Goal: Information Seeking & Learning: Check status

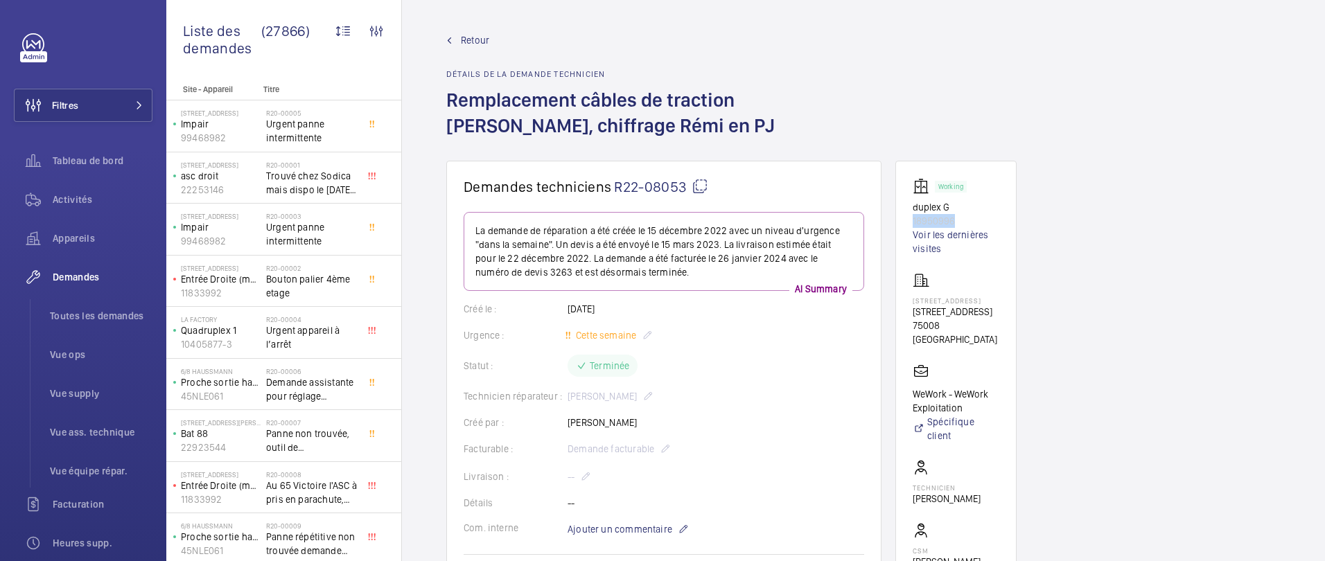
drag, startPoint x: 958, startPoint y: 220, endPoint x: 905, endPoint y: 224, distance: 53.5
click at [905, 224] on wm-front-card "Working duplex G 18950996 Voir les dernières visites 40 Rue du Colisée 40 Rue d…" at bounding box center [955, 419] width 121 height 516
copy p "18950996"
click at [61, 199] on span "Activités" at bounding box center [103, 200] width 100 height 14
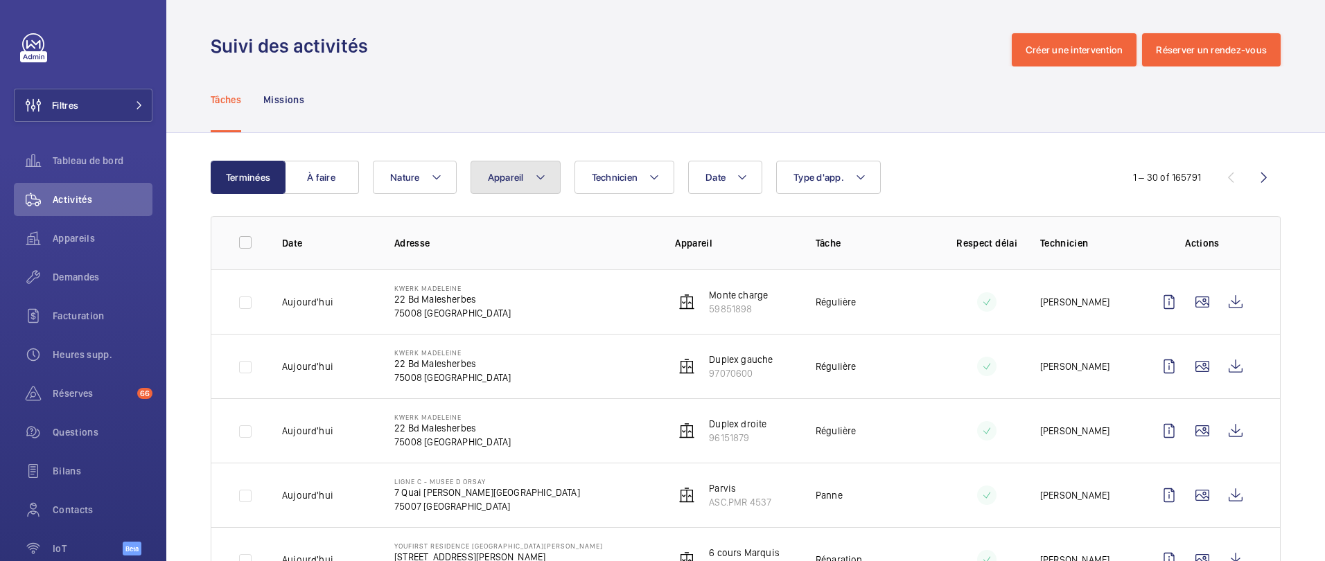
click at [503, 179] on span "Appareil" at bounding box center [506, 177] width 36 height 11
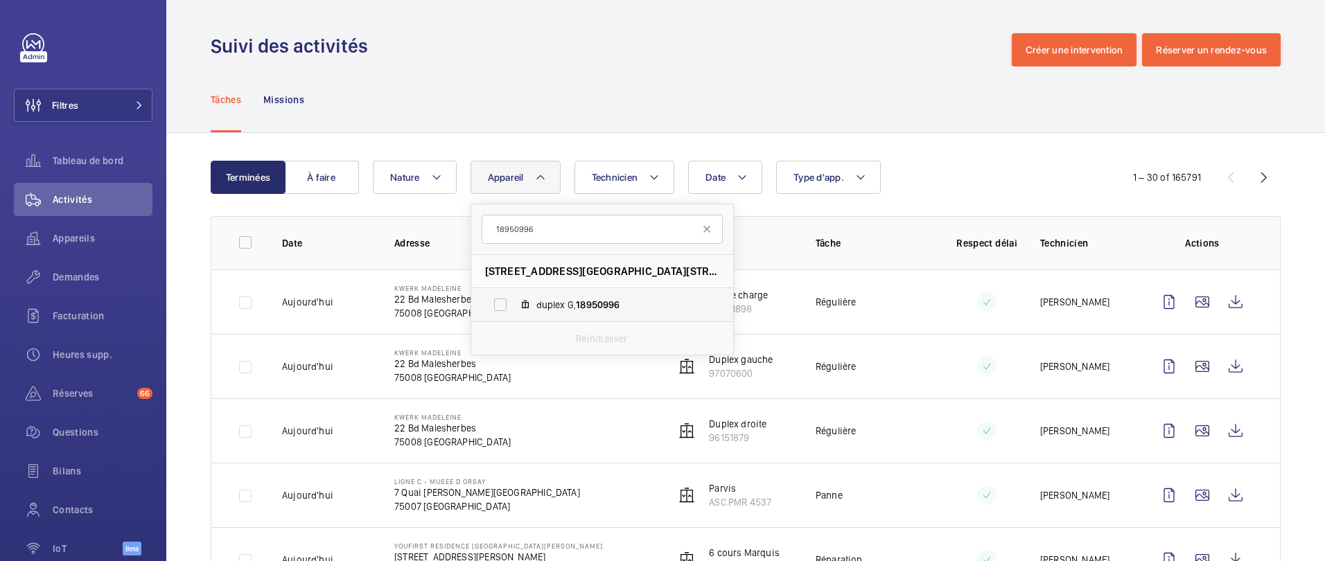
type input "18950996"
click at [547, 305] on span "duplex G, 18950996" at bounding box center [616, 305] width 161 height 14
click at [514, 305] on input "duplex G, 18950996" at bounding box center [500, 305] width 28 height 28
checkbox input "true"
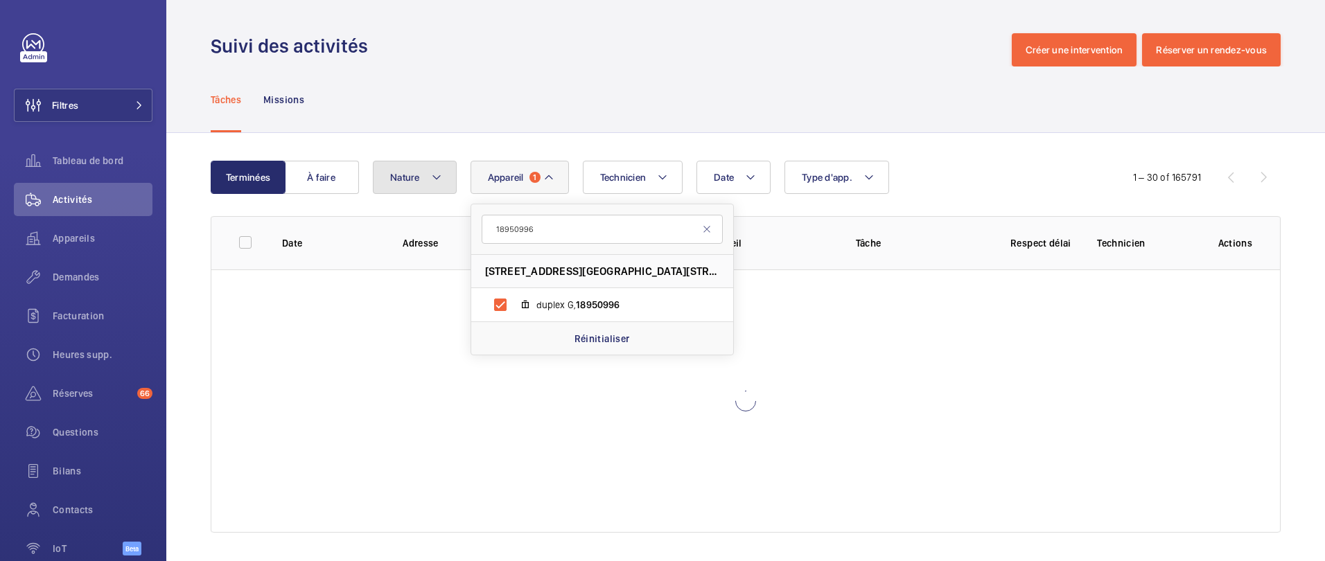
click at [400, 184] on button "Nature" at bounding box center [415, 177] width 84 height 33
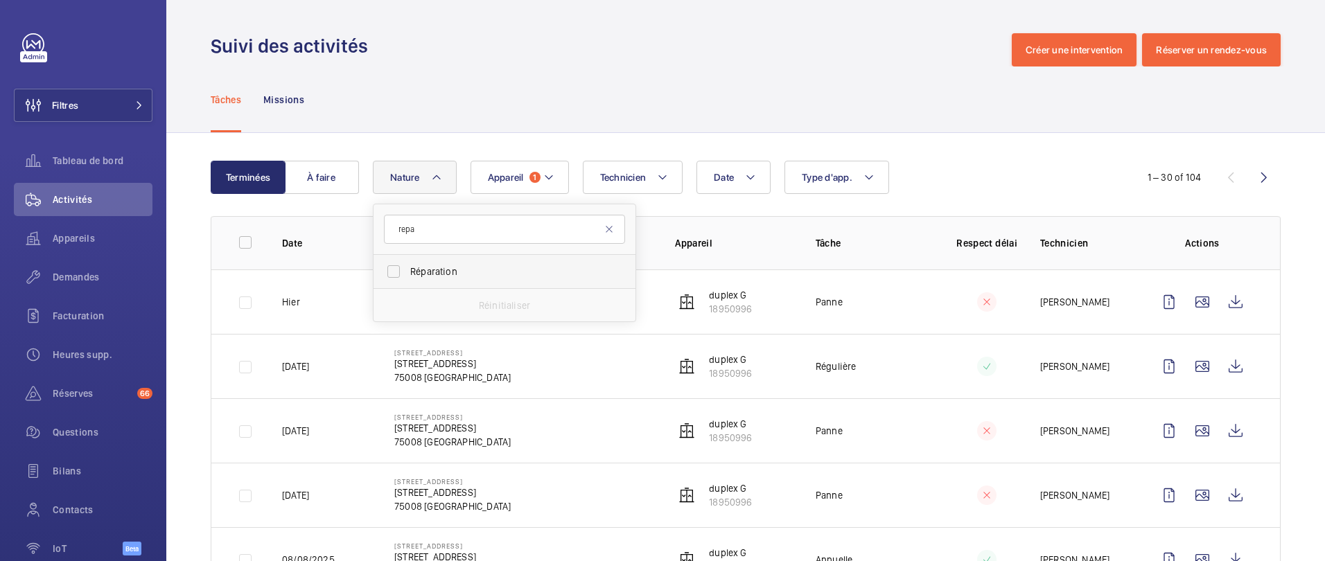
type input "repa"
click at [450, 281] on label "Réparation" at bounding box center [493, 271] width 241 height 33
click at [407, 281] on input "Réparation" at bounding box center [394, 272] width 28 height 28
checkbox input "true"
click at [515, 119] on div "Tâches Missions" at bounding box center [746, 100] width 1070 height 66
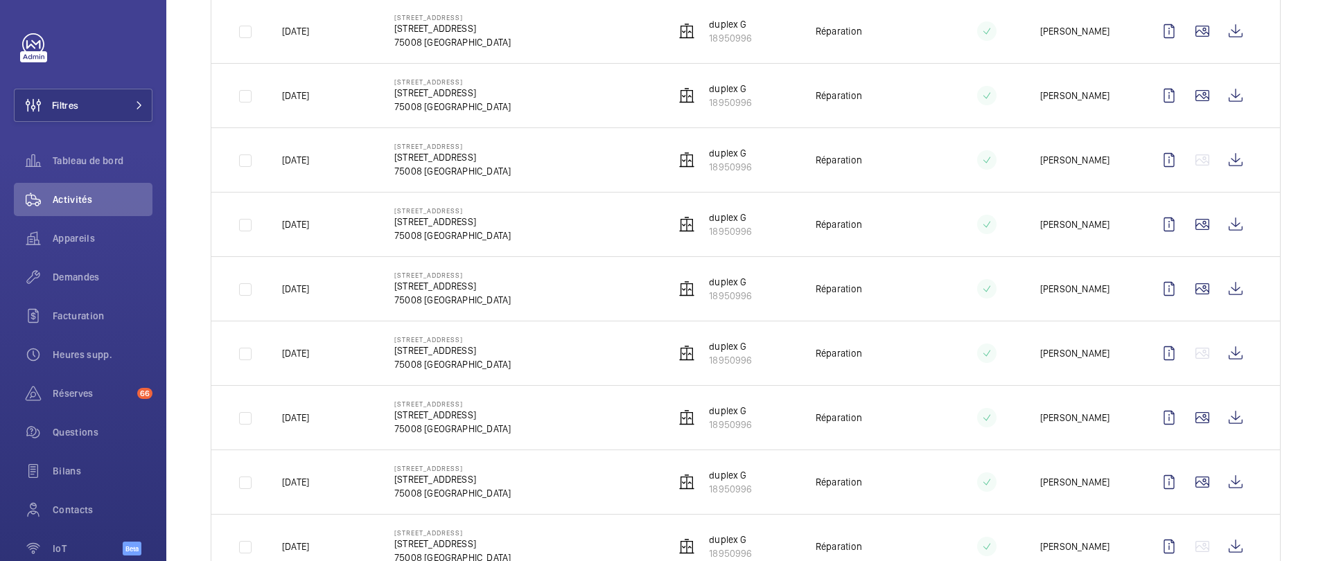
scroll to position [337, 0]
click at [1243, 351] on wm-front-icon-button at bounding box center [1235, 351] width 33 height 33
click at [1242, 425] on wm-front-icon-button at bounding box center [1235, 416] width 33 height 33
click at [1243, 286] on wm-front-icon-button at bounding box center [1235, 287] width 33 height 33
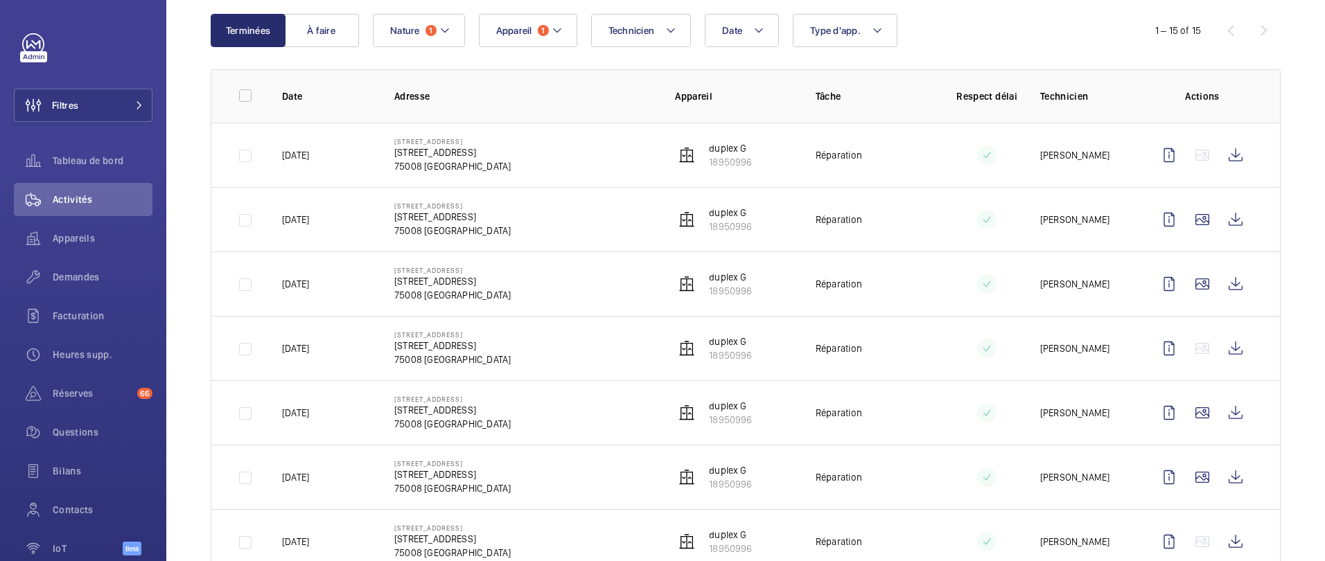
scroll to position [0, 0]
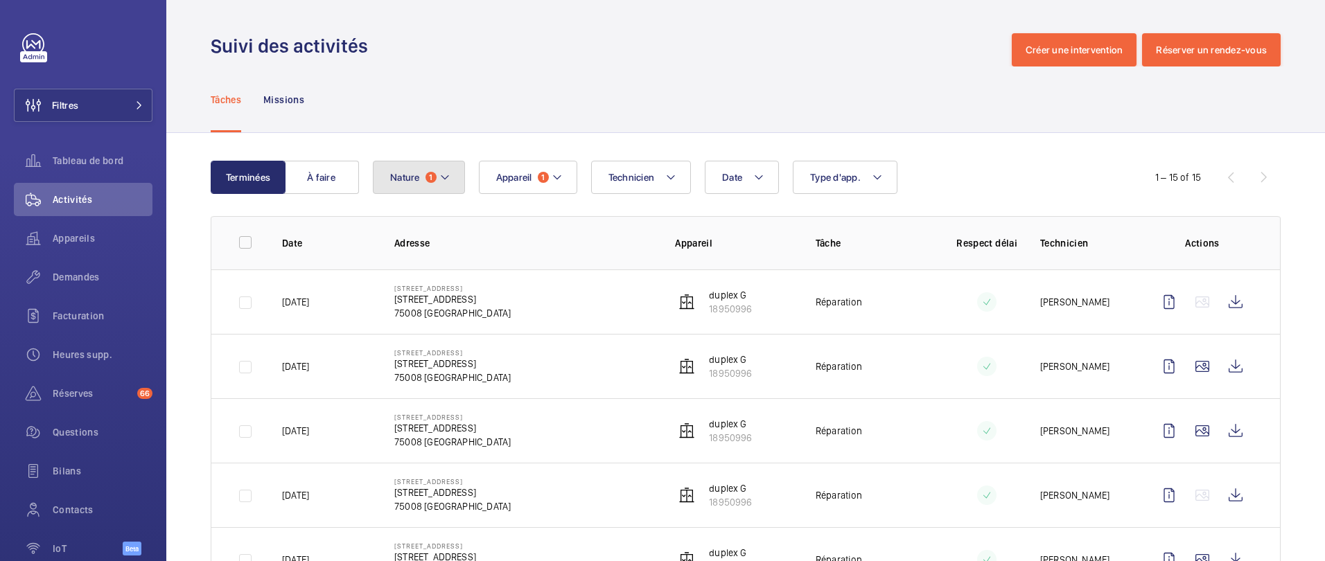
click at [430, 176] on span "1" at bounding box center [430, 177] width 11 height 11
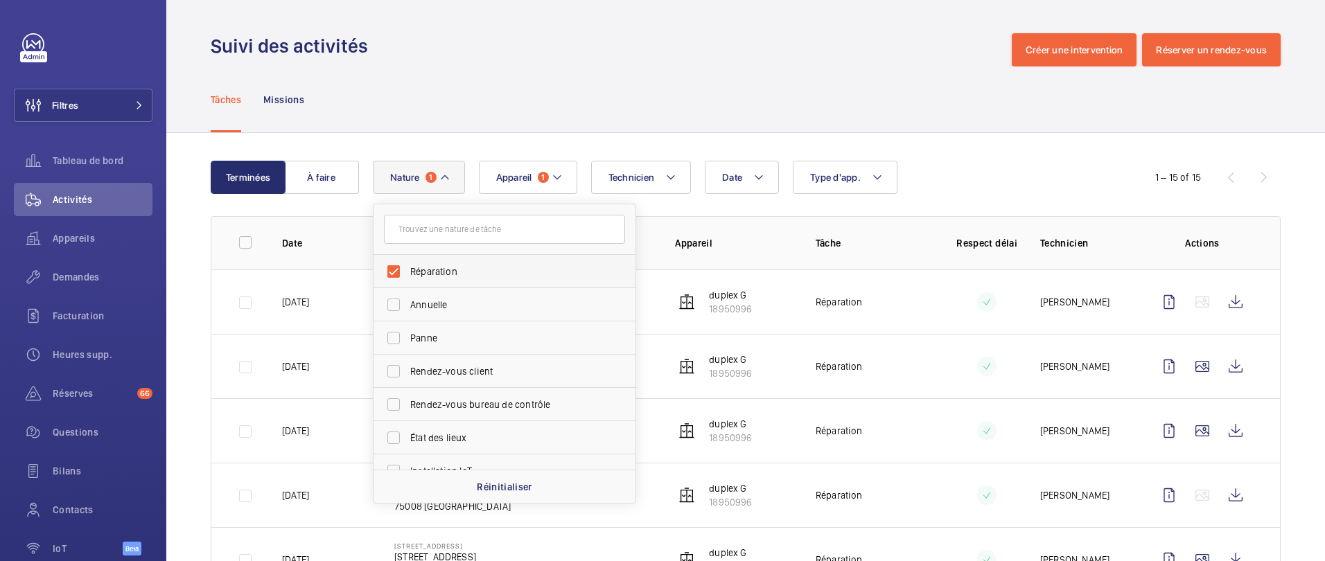
click at [436, 267] on span "Réparation" at bounding box center [505, 272] width 191 height 14
click at [407, 267] on input "Réparation" at bounding box center [394, 272] width 28 height 28
checkbox input "false"
click at [637, 104] on div "Tâches Missions" at bounding box center [746, 100] width 1070 height 66
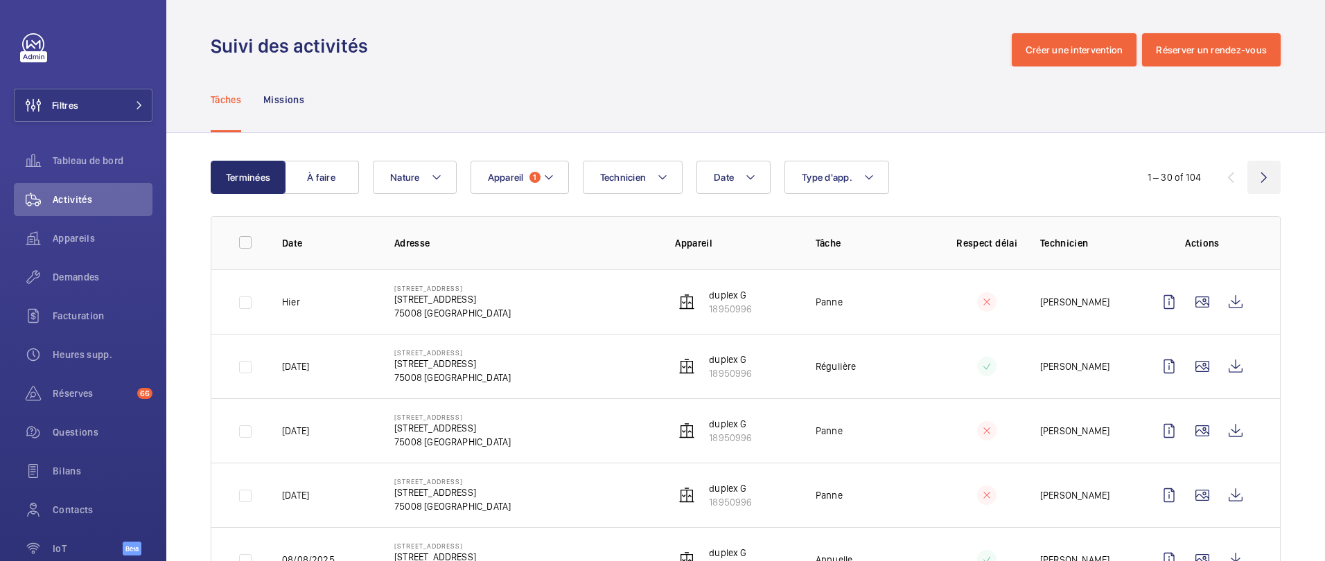
click at [1264, 186] on wm-front-icon-button at bounding box center [1263, 177] width 33 height 33
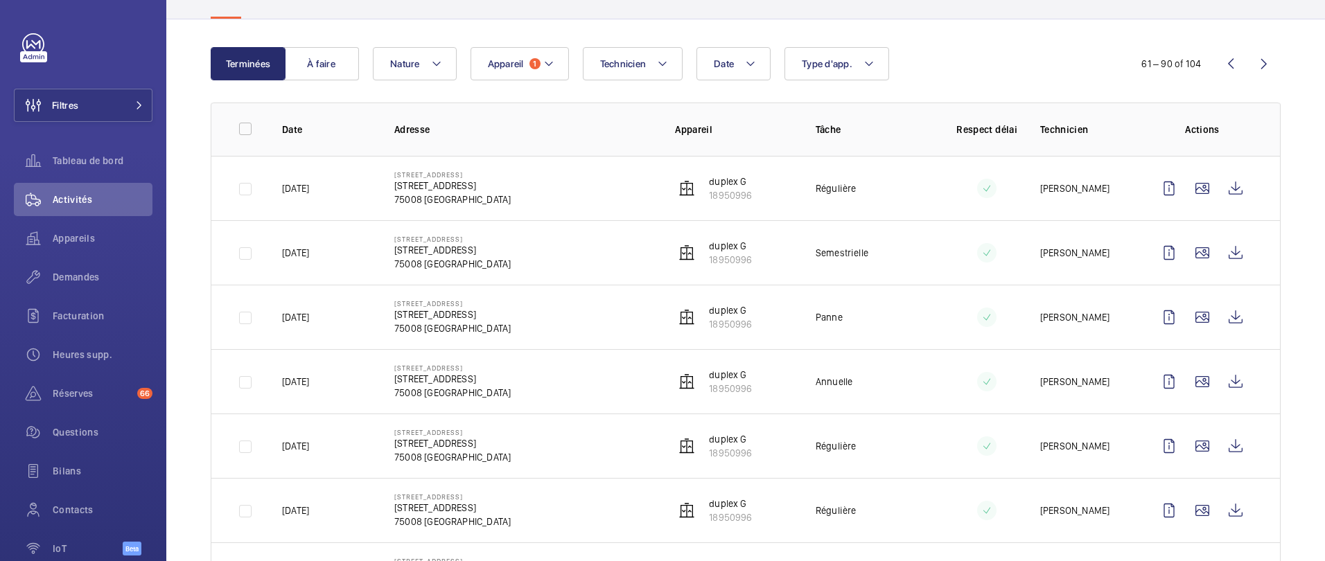
scroll to position [116, 0]
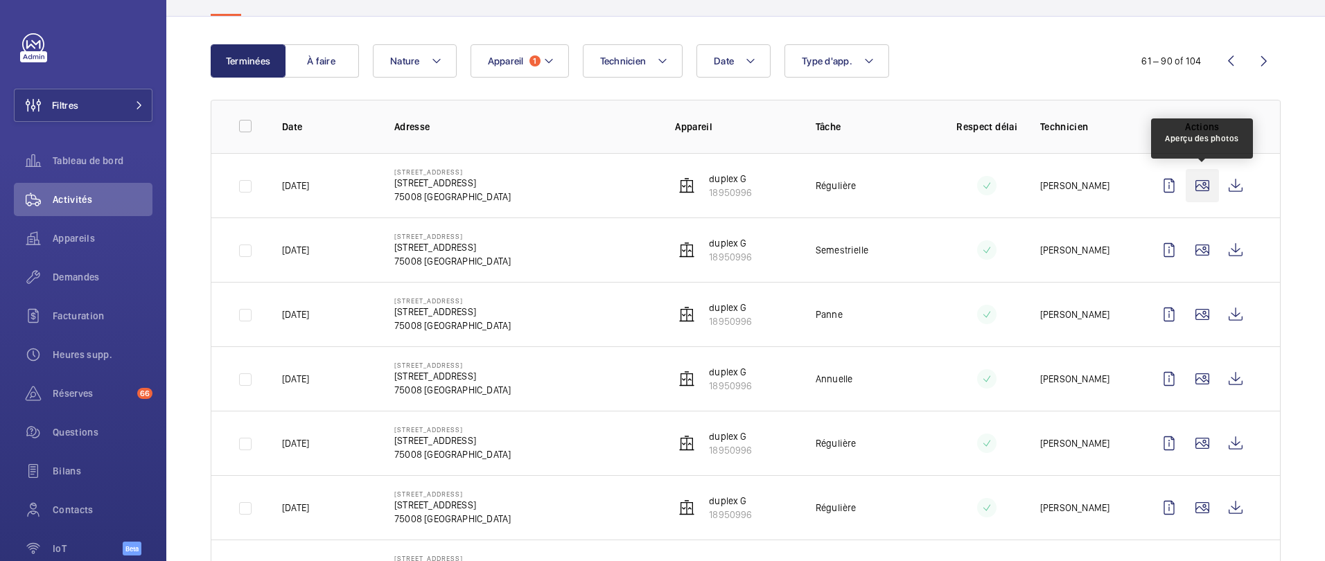
click at [1191, 187] on wm-front-icon-button at bounding box center [1201, 185] width 33 height 33
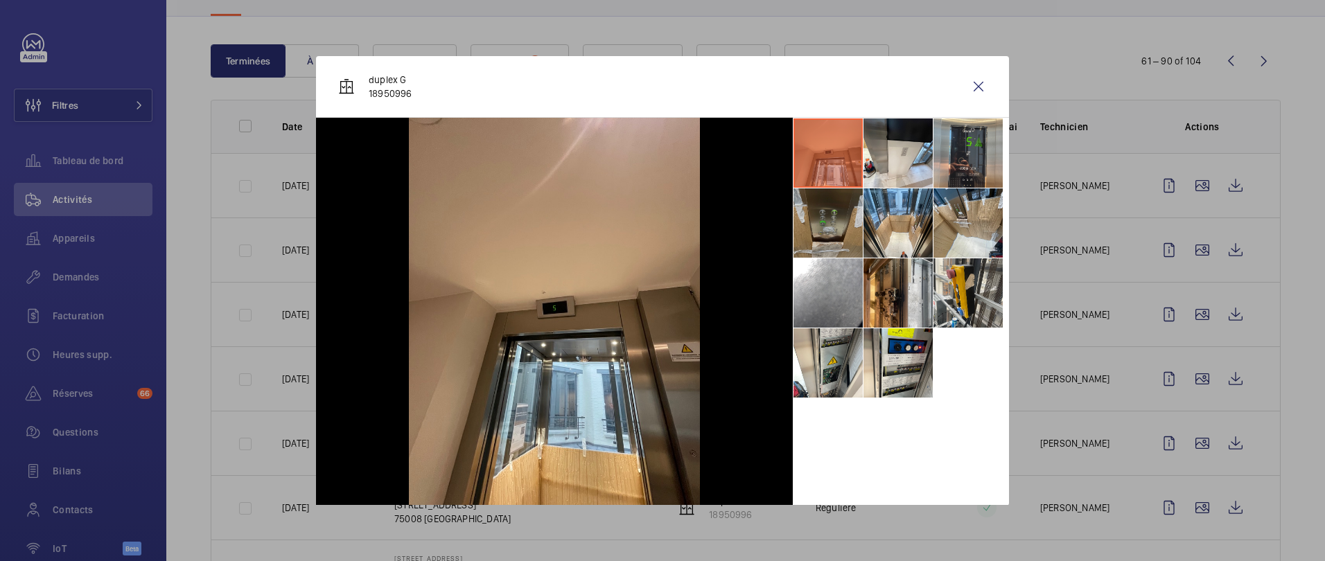
click at [824, 229] on li at bounding box center [827, 222] width 69 height 69
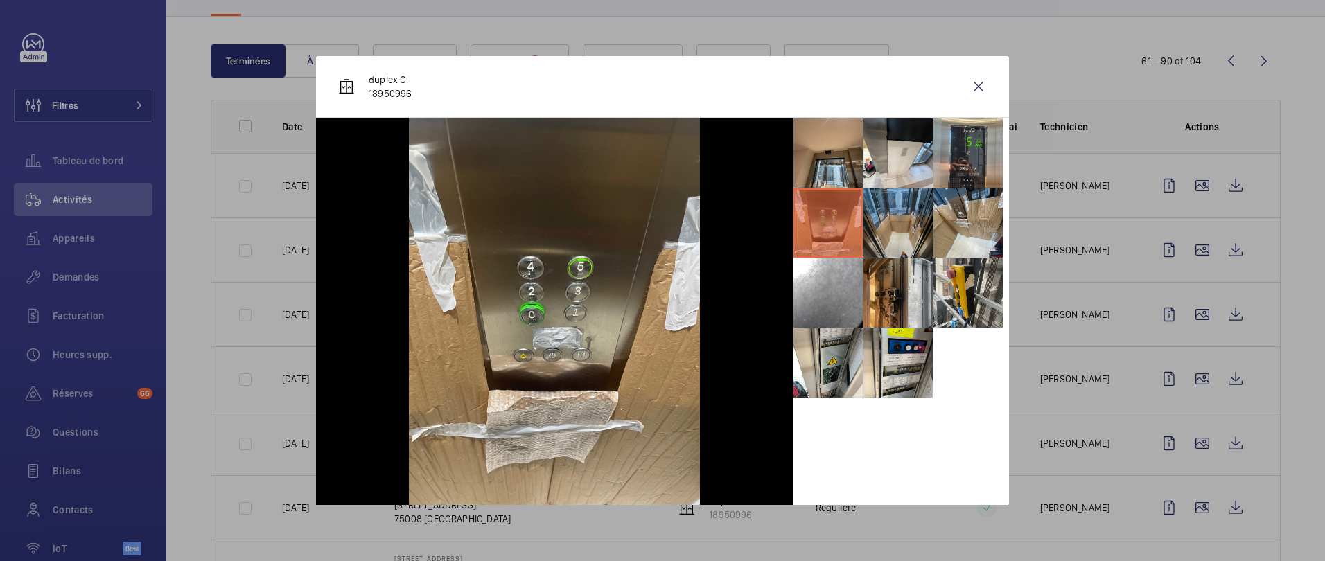
click at [907, 227] on li at bounding box center [897, 222] width 69 height 69
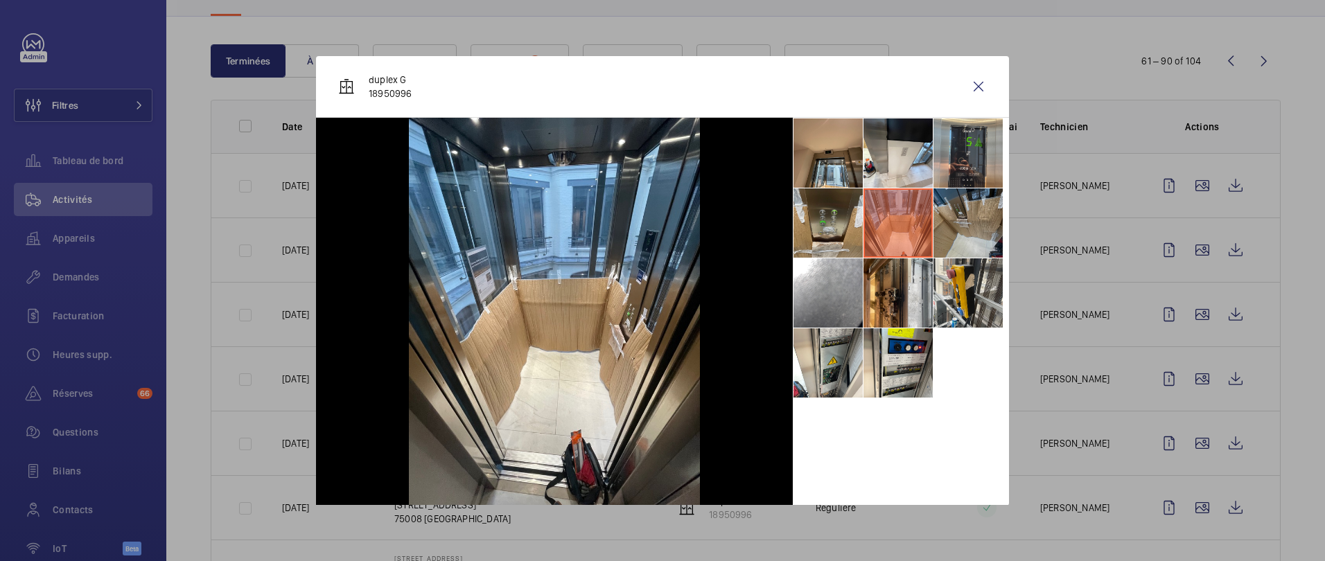
click at [950, 226] on li at bounding box center [967, 222] width 69 height 69
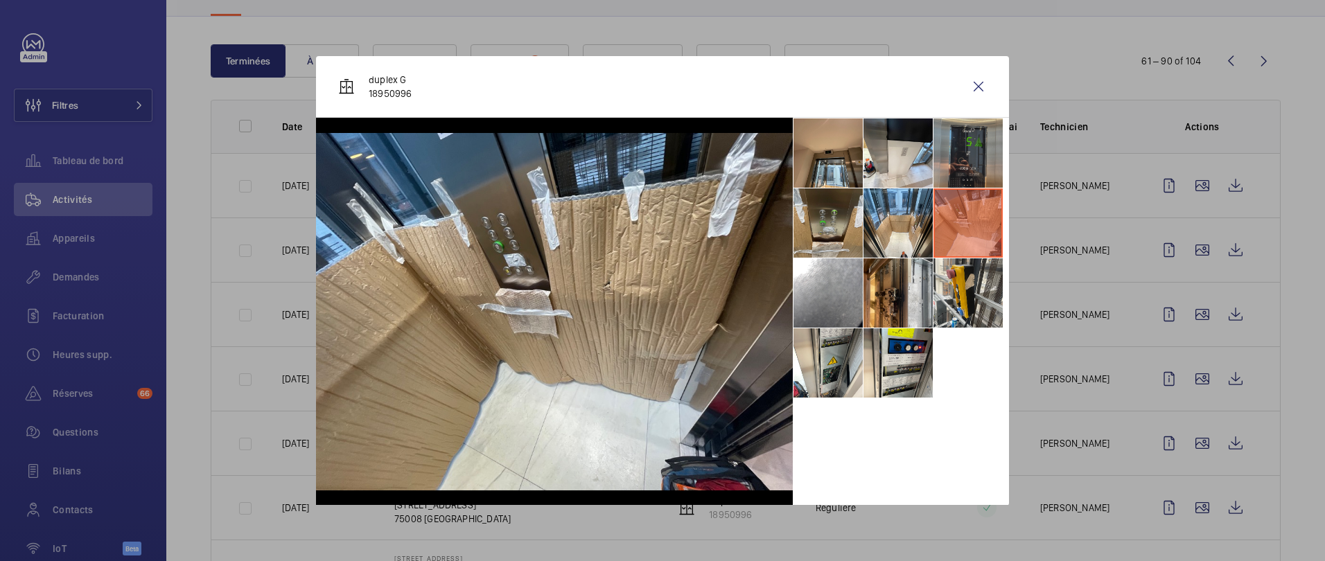
click at [941, 147] on li at bounding box center [967, 152] width 69 height 69
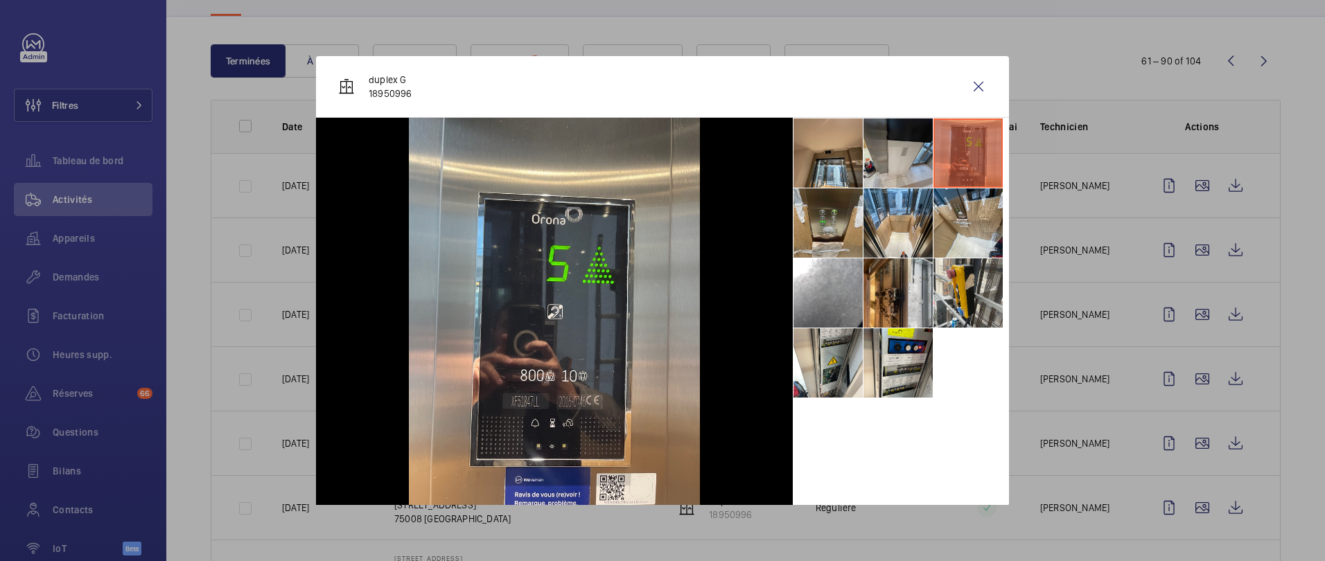
click at [887, 157] on li at bounding box center [897, 152] width 69 height 69
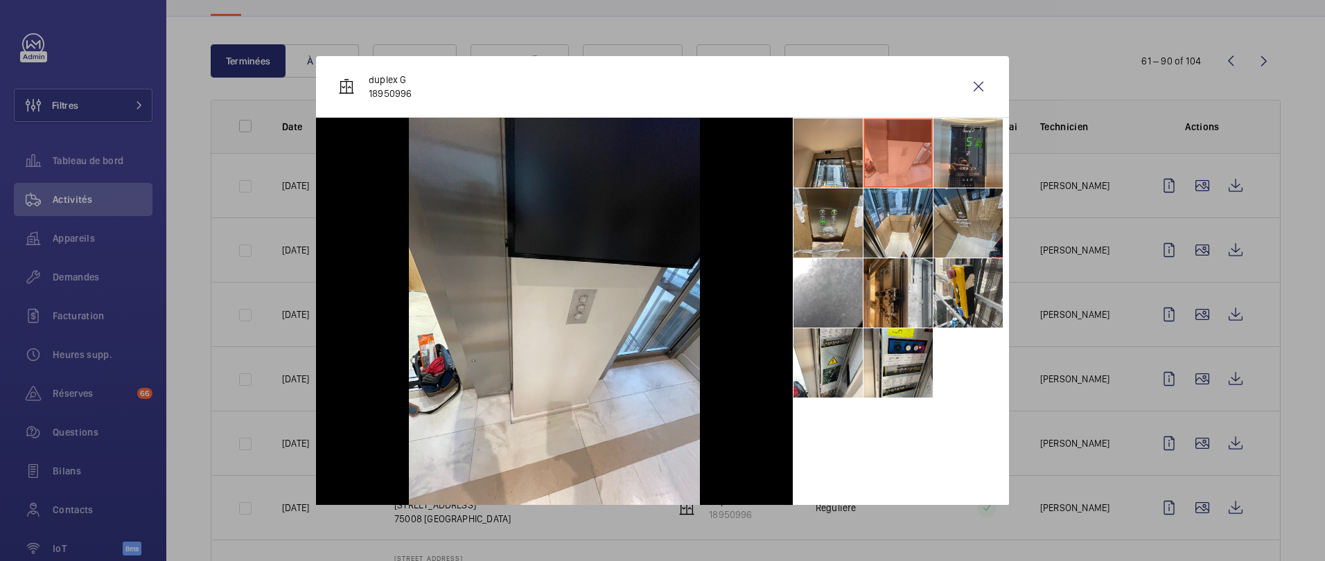
click at [956, 238] on li at bounding box center [967, 222] width 69 height 69
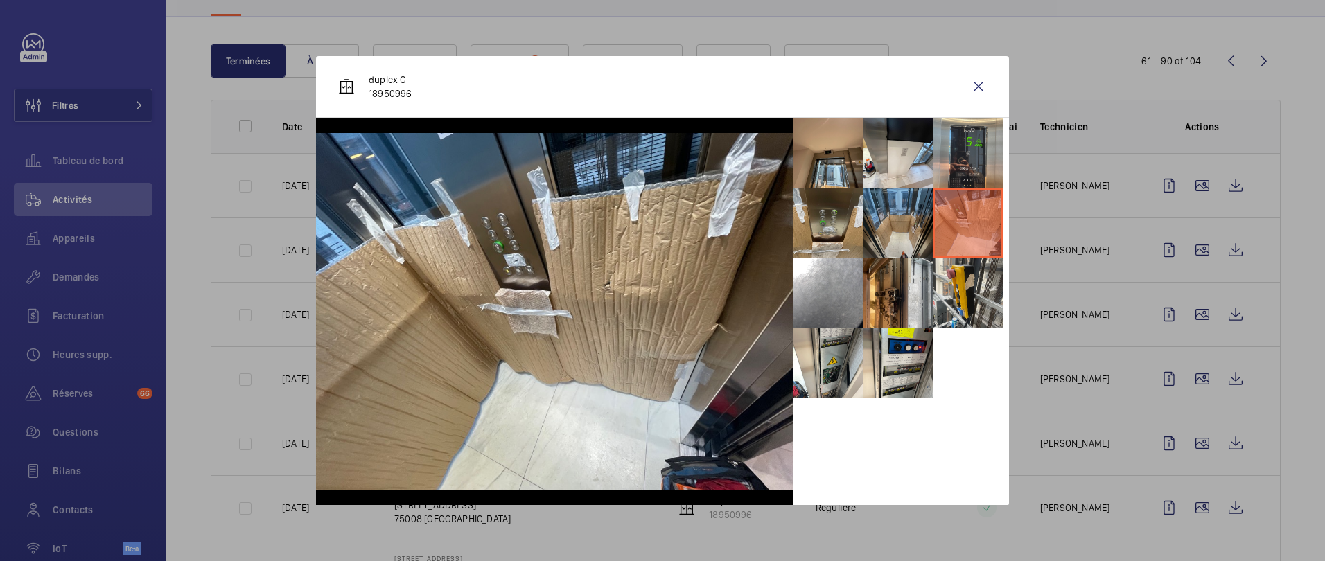
click at [895, 229] on li at bounding box center [897, 222] width 69 height 69
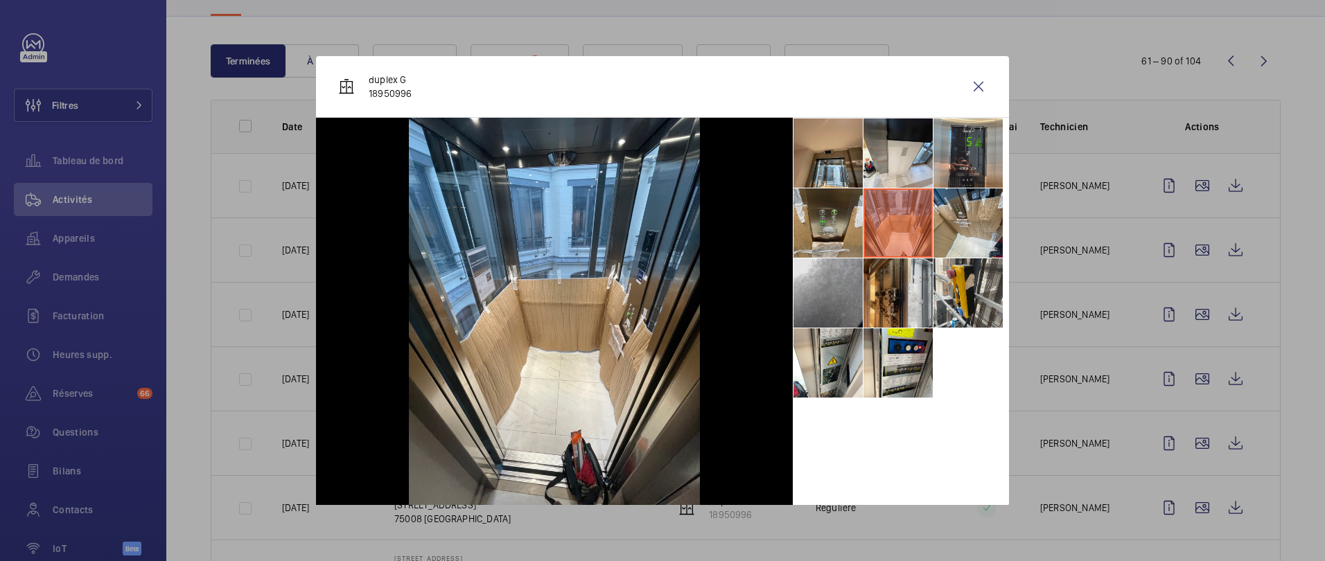
click at [853, 285] on li at bounding box center [827, 292] width 69 height 69
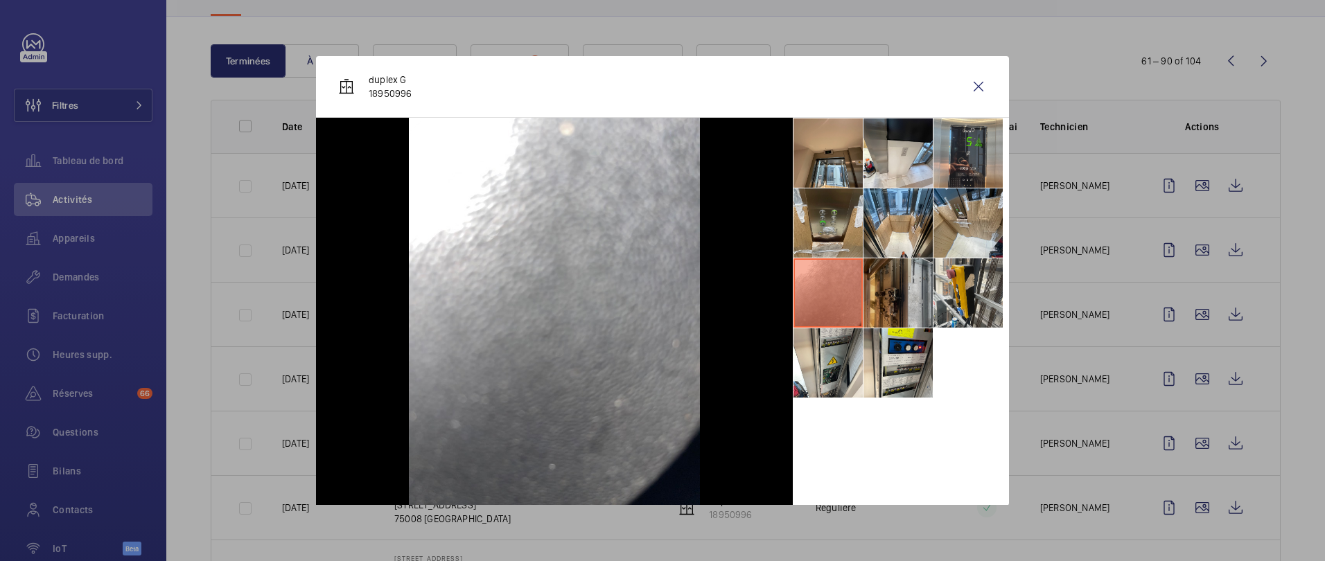
click at [903, 299] on li at bounding box center [897, 292] width 69 height 69
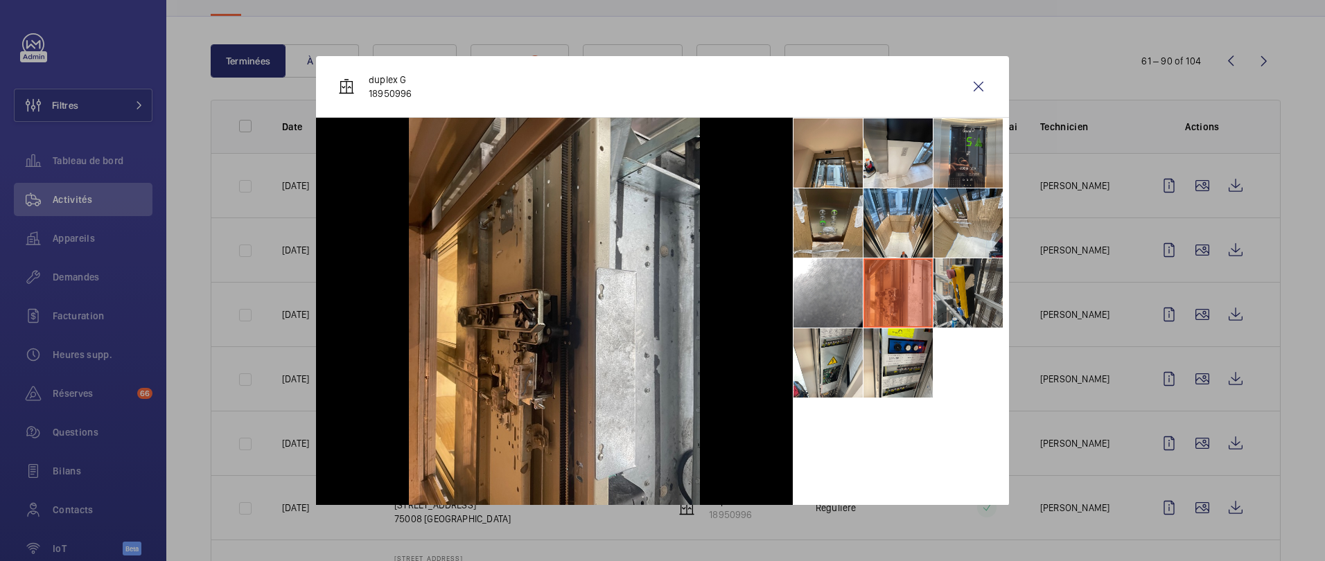
click at [941, 295] on li at bounding box center [967, 292] width 69 height 69
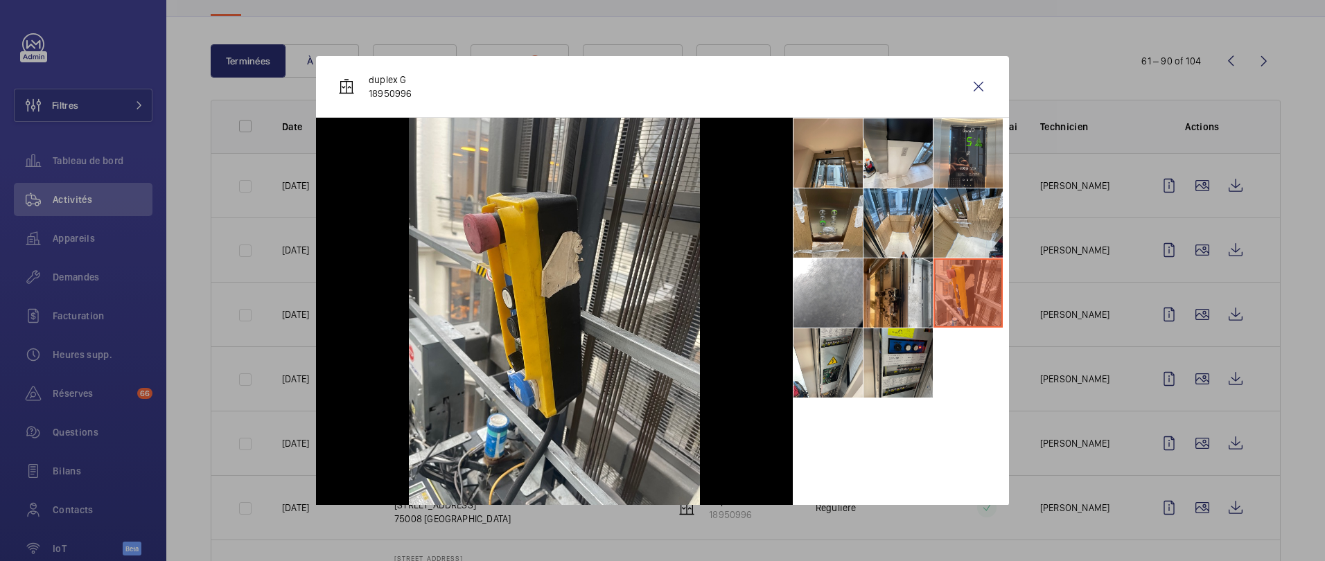
click at [896, 370] on li at bounding box center [897, 362] width 69 height 69
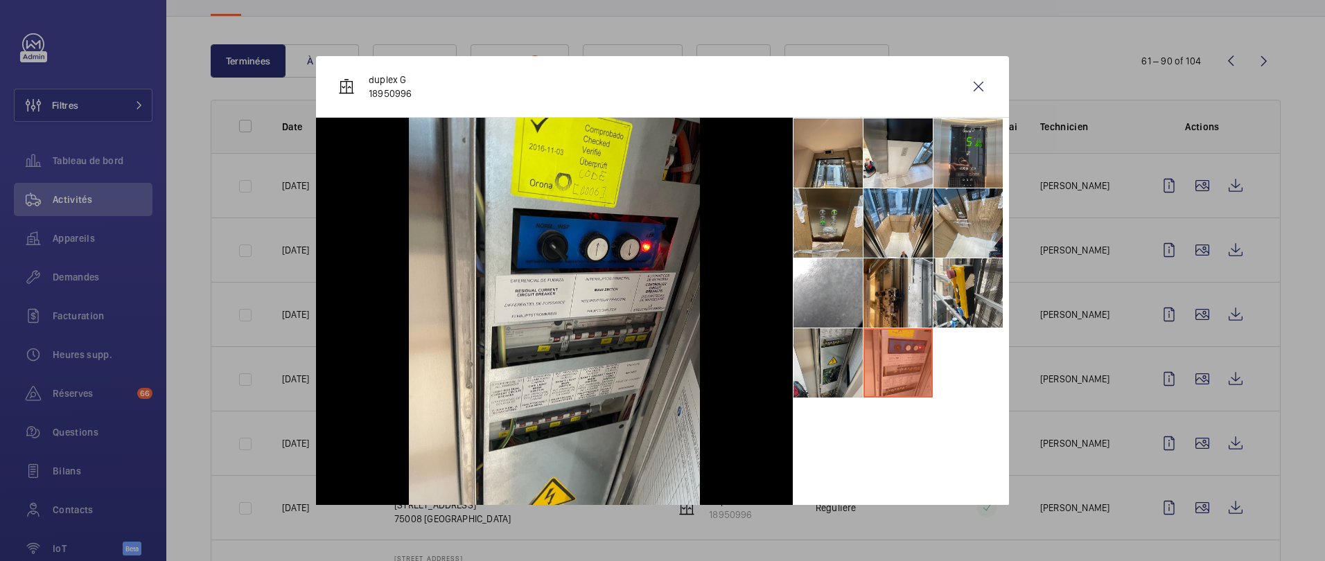
click at [817, 365] on li at bounding box center [827, 362] width 69 height 69
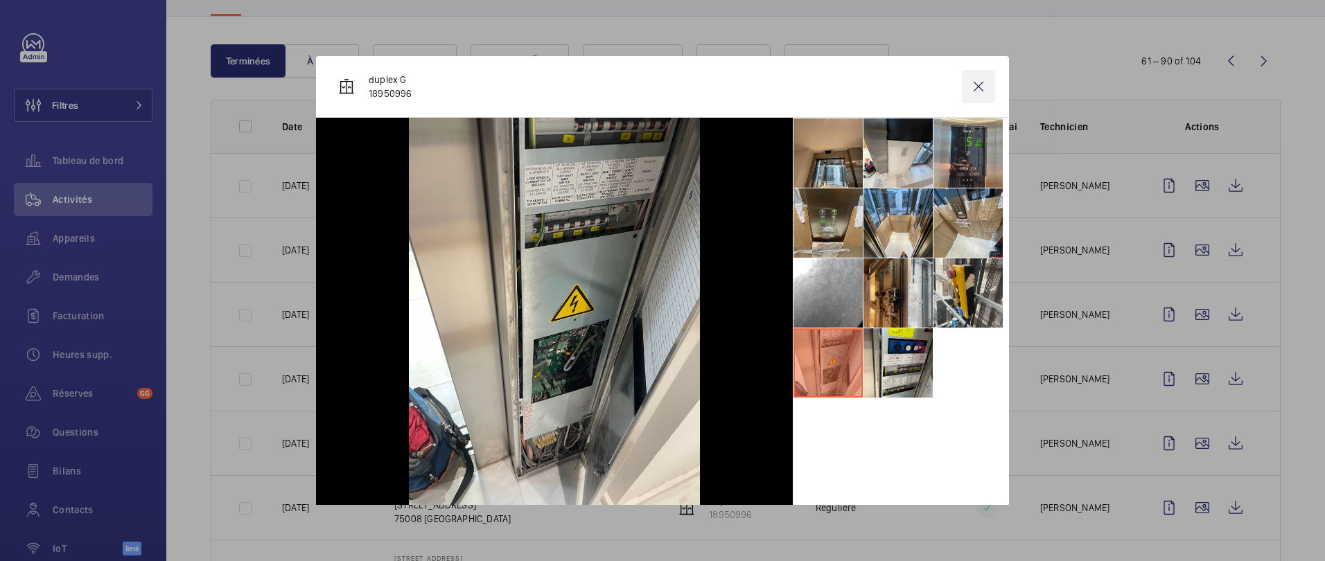
click at [970, 98] on wm-front-icon-button at bounding box center [978, 86] width 33 height 33
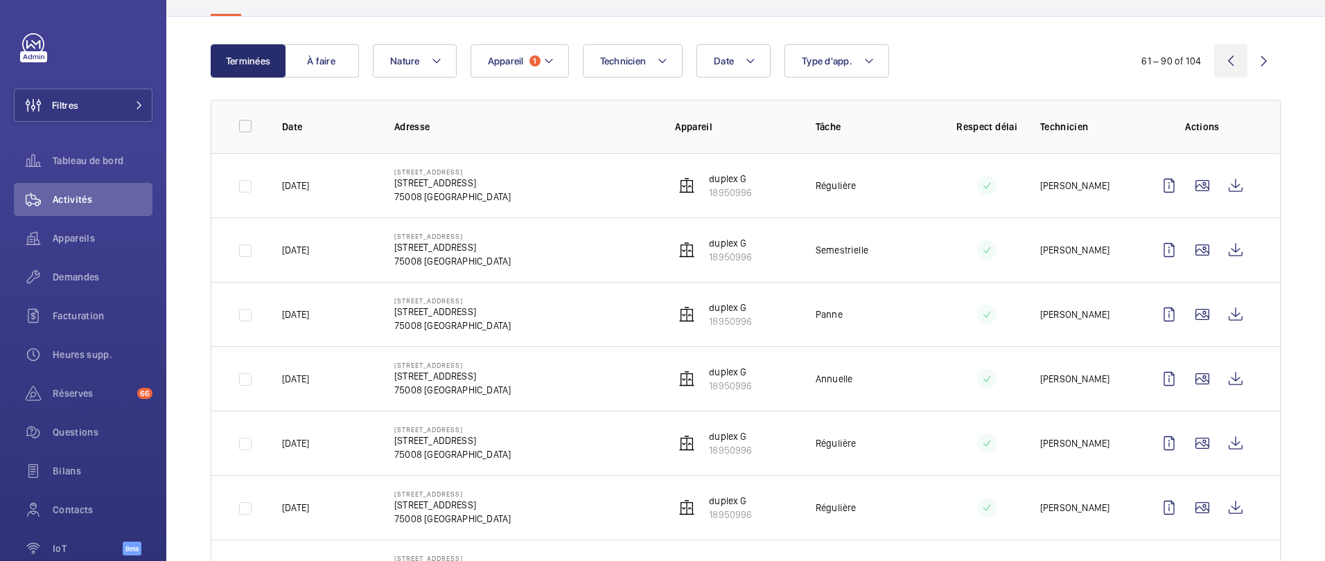
click at [1230, 62] on wm-front-icon-button at bounding box center [1230, 60] width 33 height 33
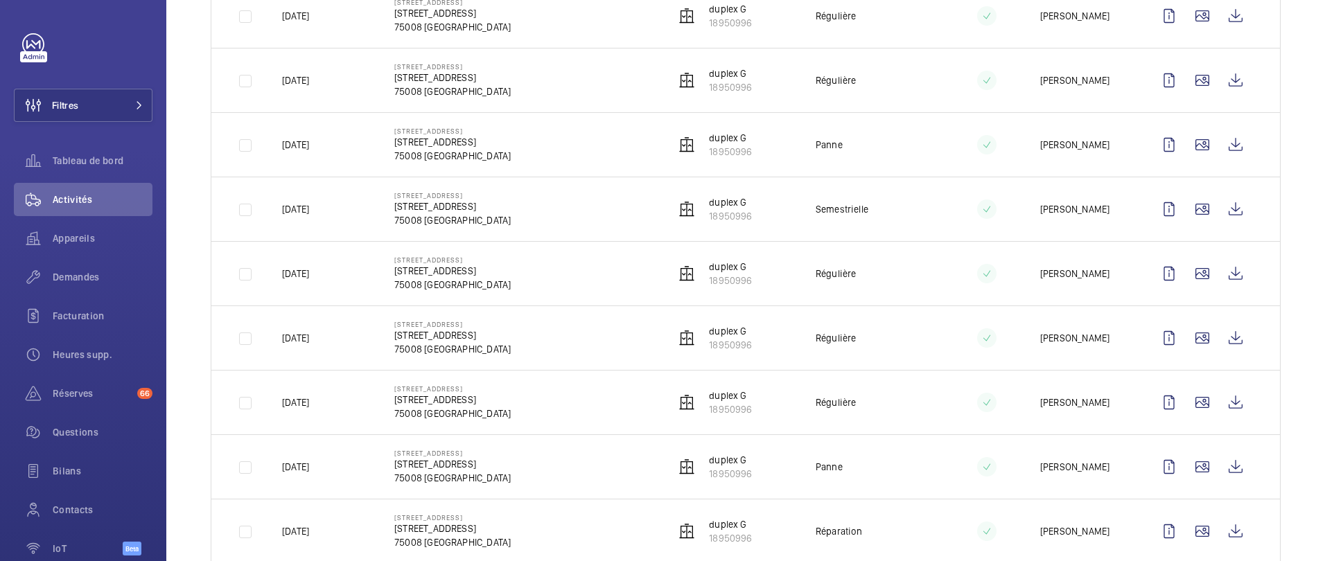
scroll to position [665, 0]
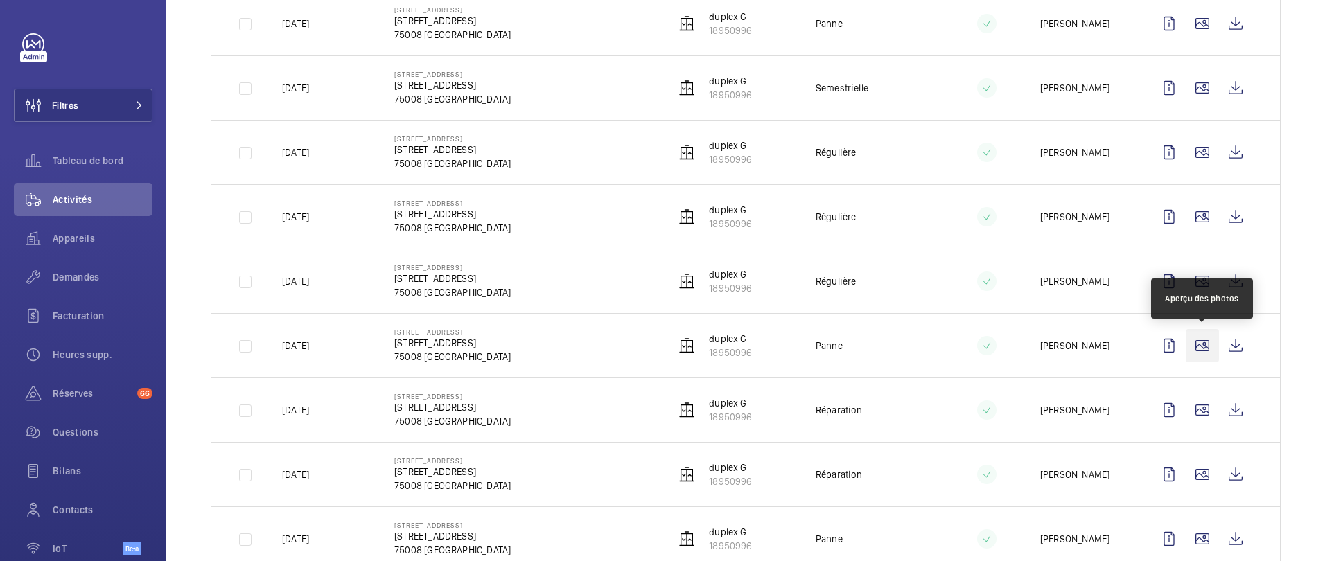
click at [1208, 352] on wm-front-icon-button at bounding box center [1201, 345] width 33 height 33
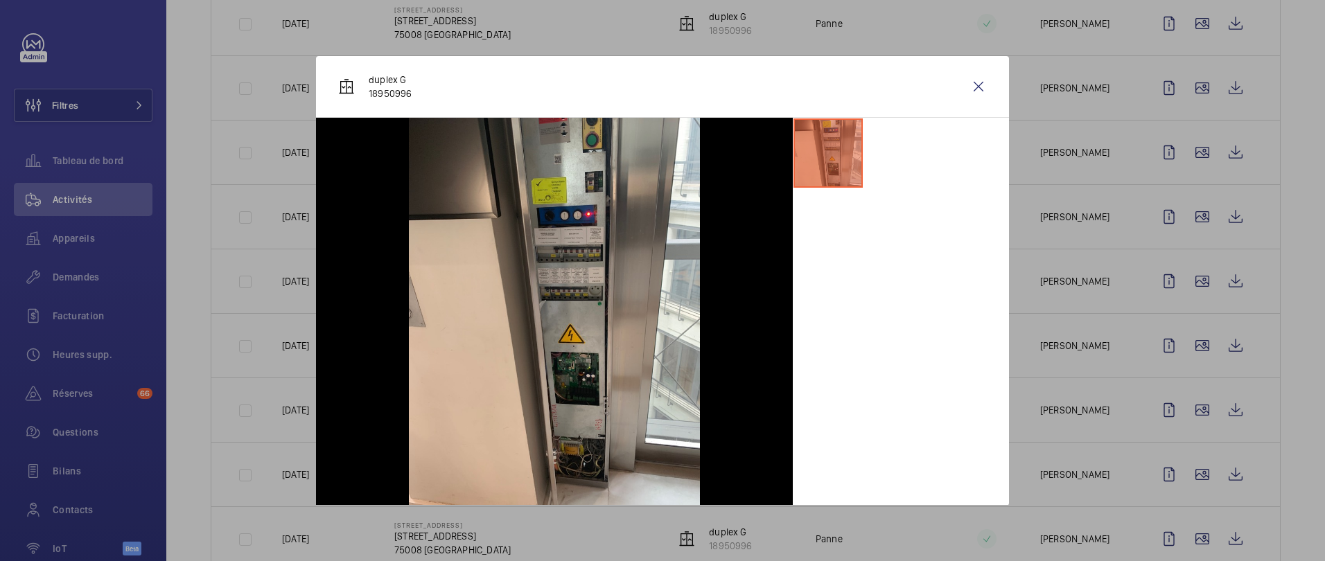
click at [1273, 359] on div at bounding box center [662, 280] width 1325 height 561
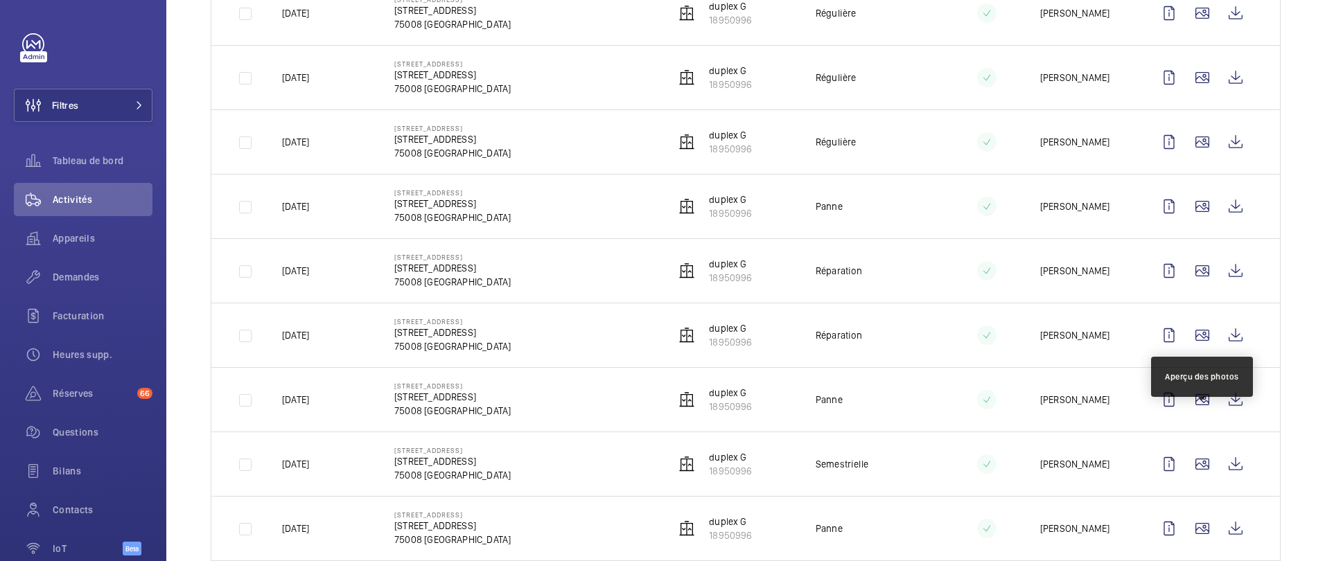
scroll to position [809, 0]
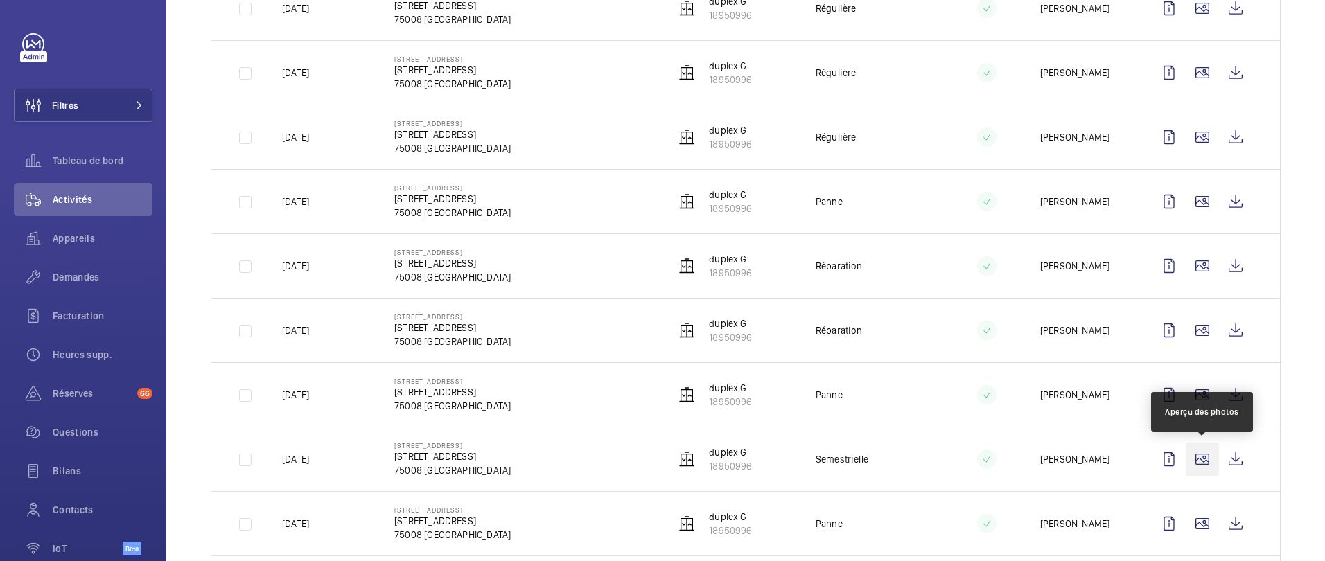
click at [1203, 468] on wm-front-icon-button at bounding box center [1201, 459] width 33 height 33
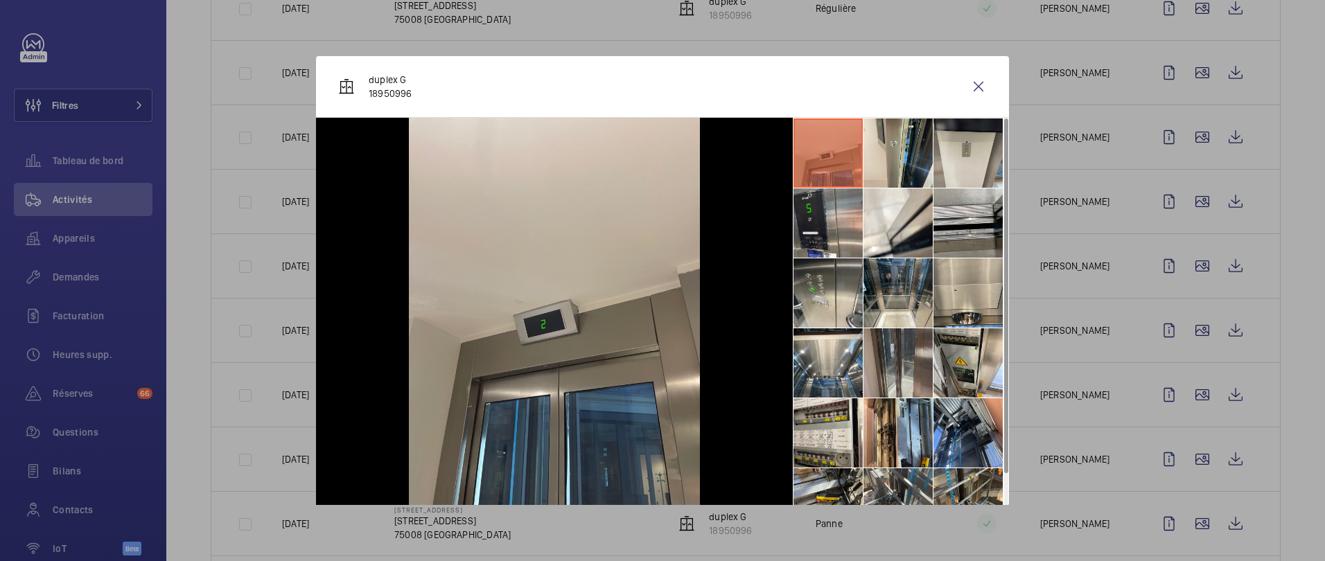
click at [896, 350] on li at bounding box center [897, 362] width 69 height 69
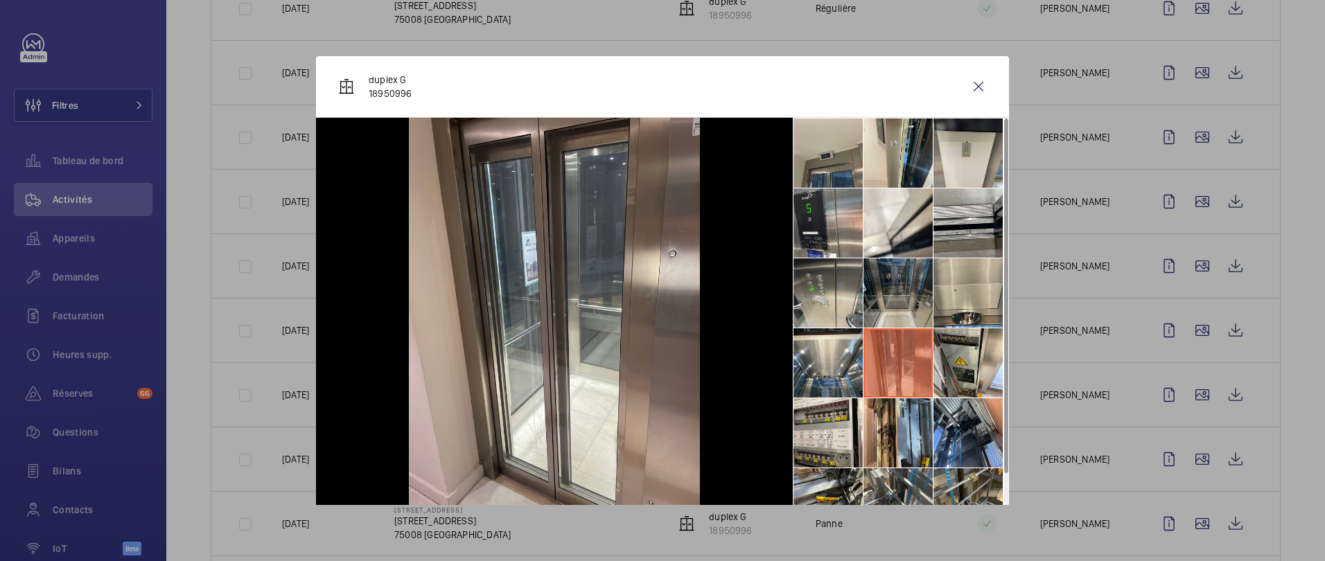
scroll to position [33, 0]
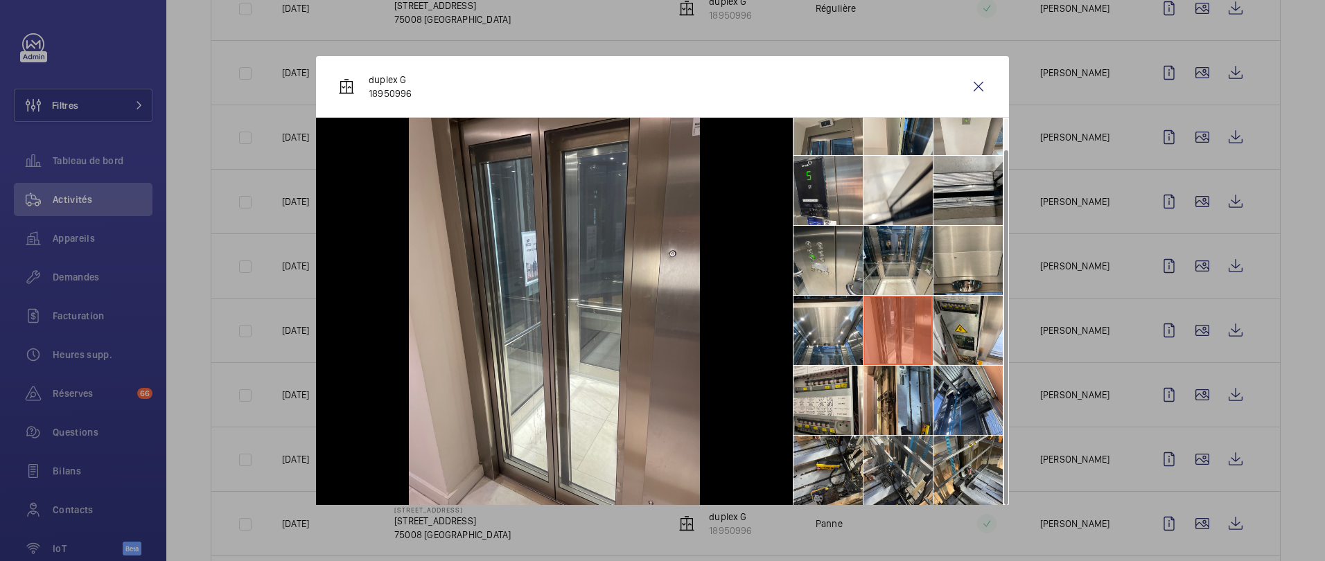
click at [895, 364] on li at bounding box center [897, 330] width 69 height 69
click at [895, 396] on li at bounding box center [897, 400] width 69 height 69
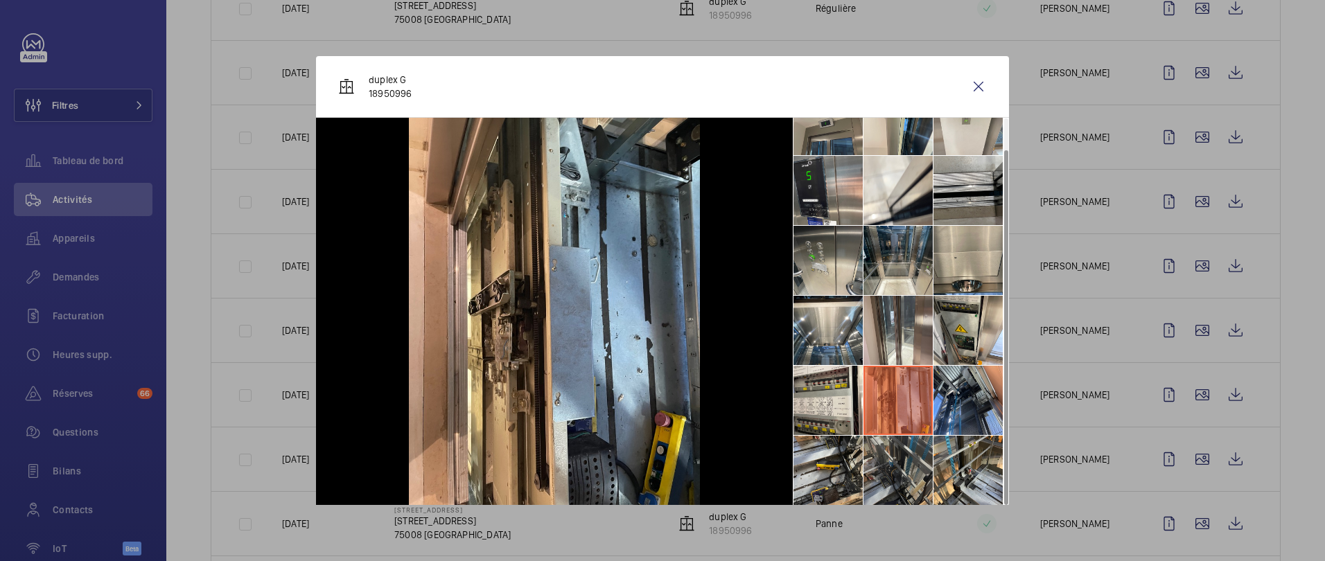
click at [896, 457] on li at bounding box center [897, 470] width 69 height 69
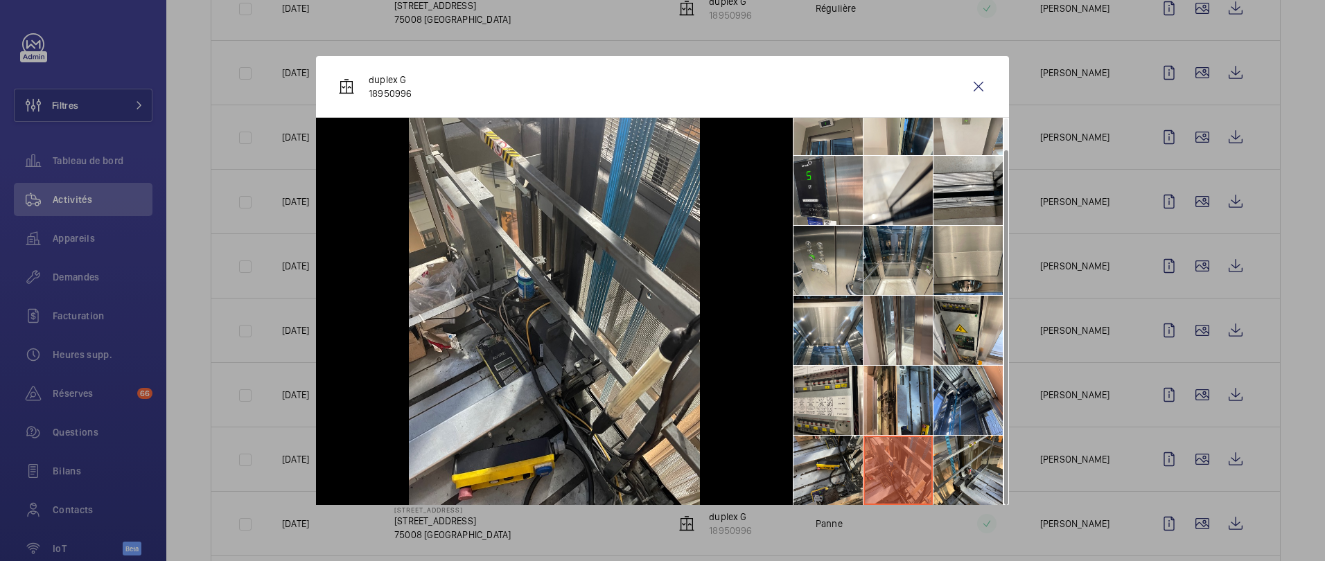
scroll to position [1, 0]
click at [979, 80] on wm-front-icon-button at bounding box center [978, 85] width 33 height 33
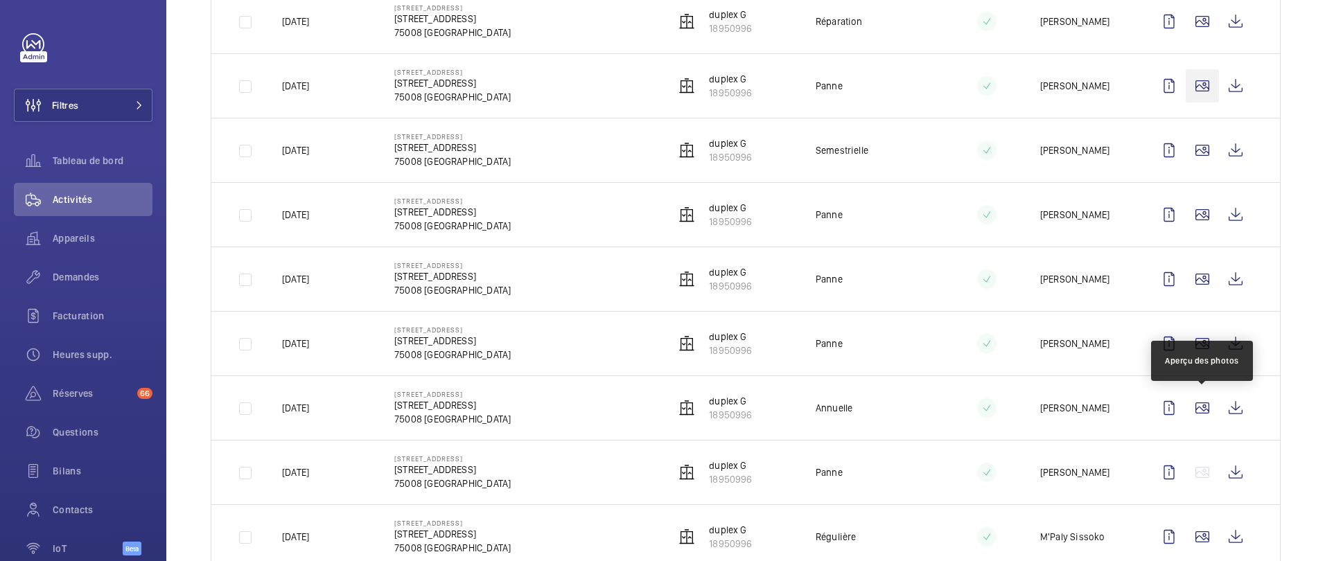
scroll to position [1133, 0]
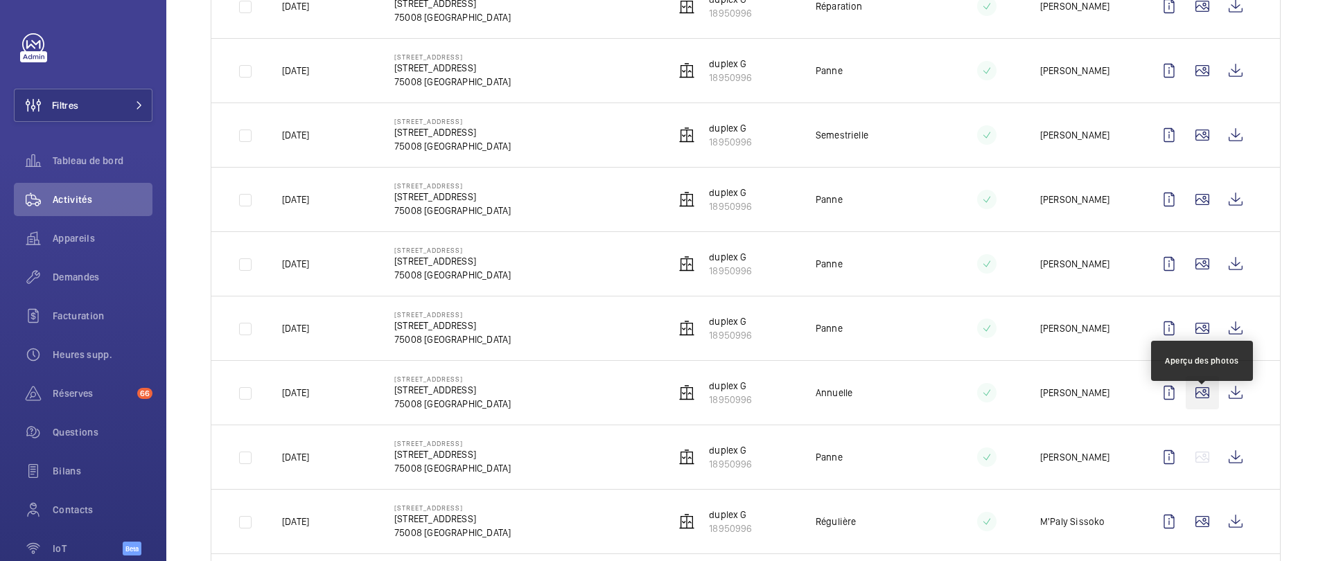
click at [1201, 391] on wm-front-icon-button at bounding box center [1201, 392] width 33 height 33
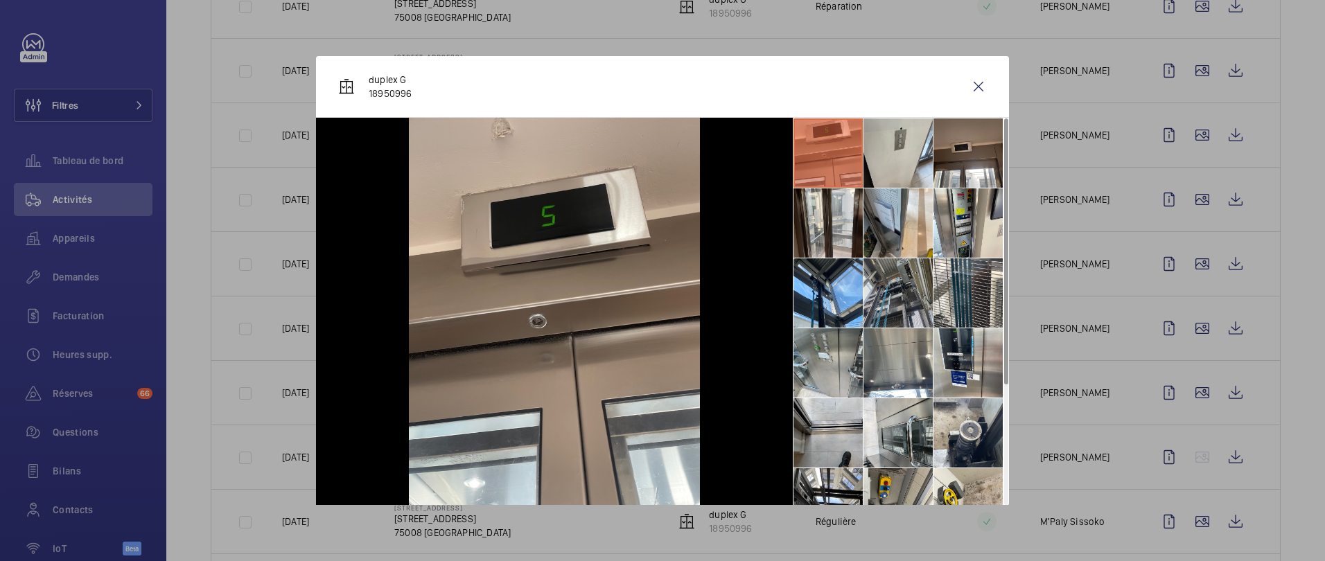
click at [889, 294] on li at bounding box center [897, 292] width 69 height 69
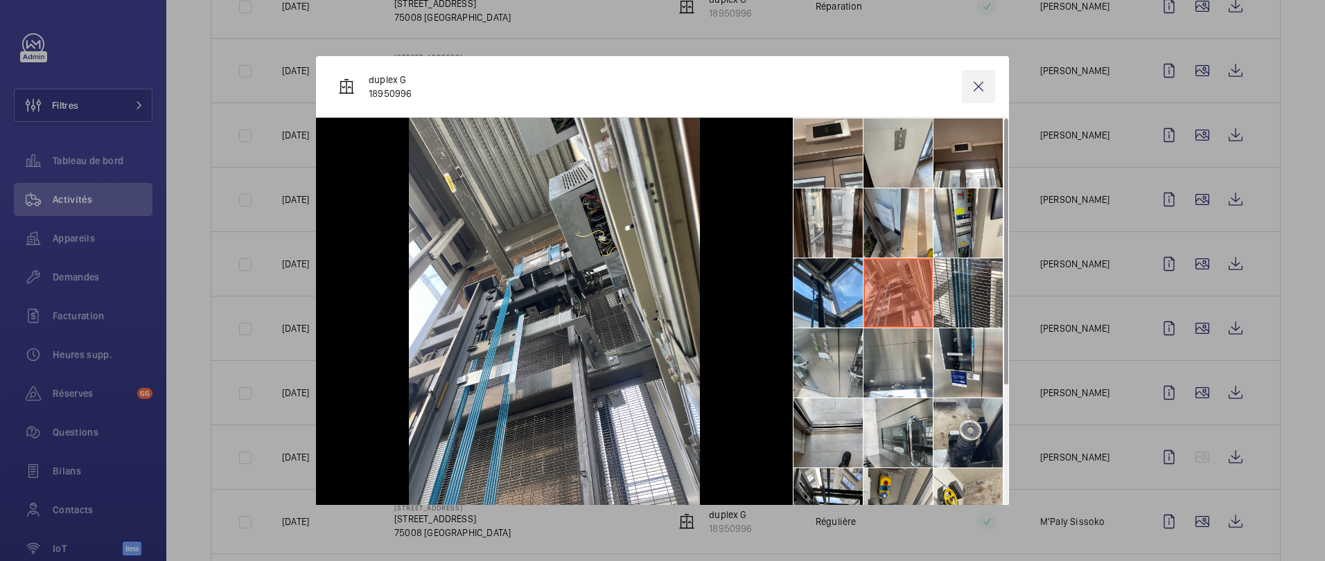
click at [975, 85] on wm-front-icon-button at bounding box center [978, 86] width 33 height 33
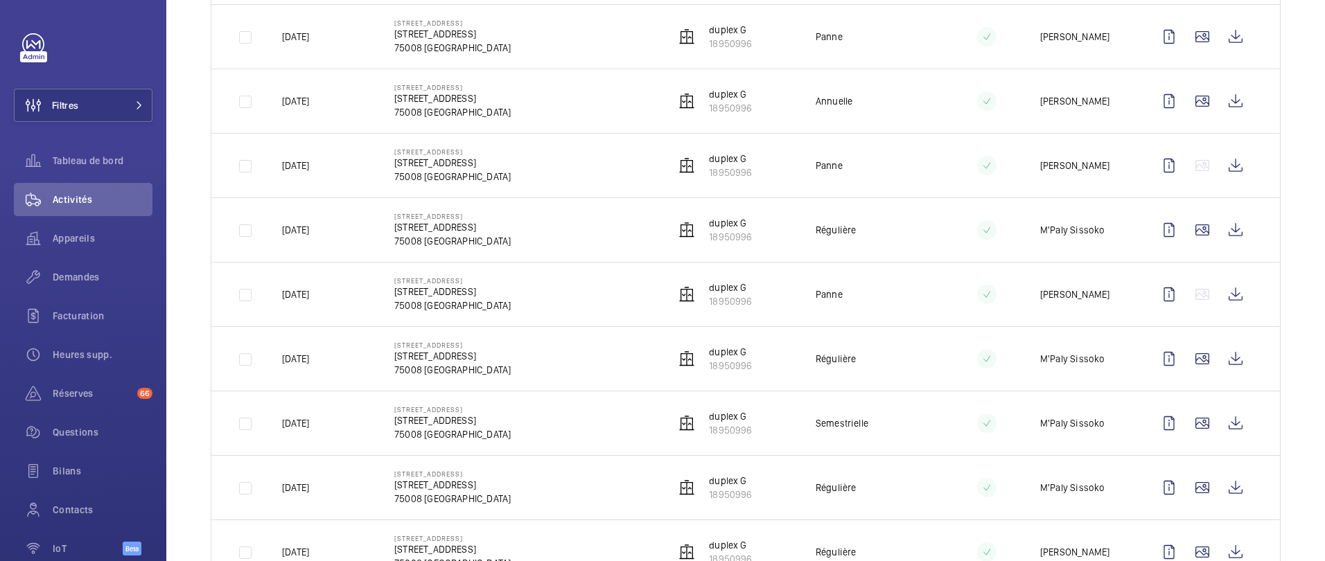
scroll to position [1428, 0]
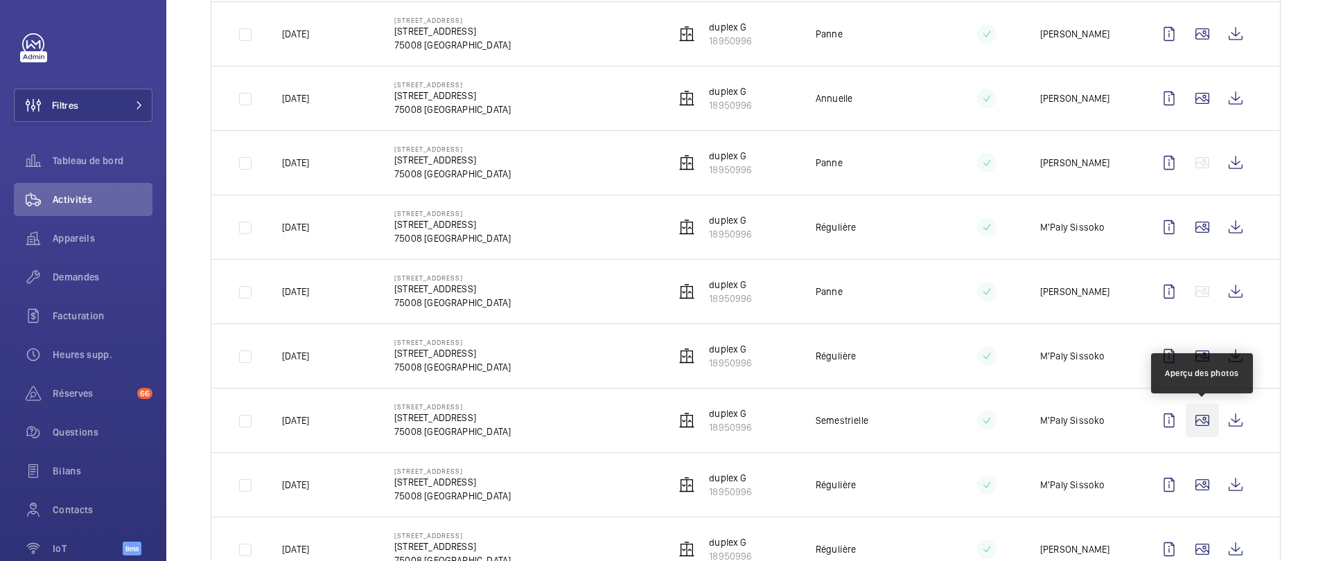
click at [1206, 419] on wm-front-icon-button at bounding box center [1201, 420] width 33 height 33
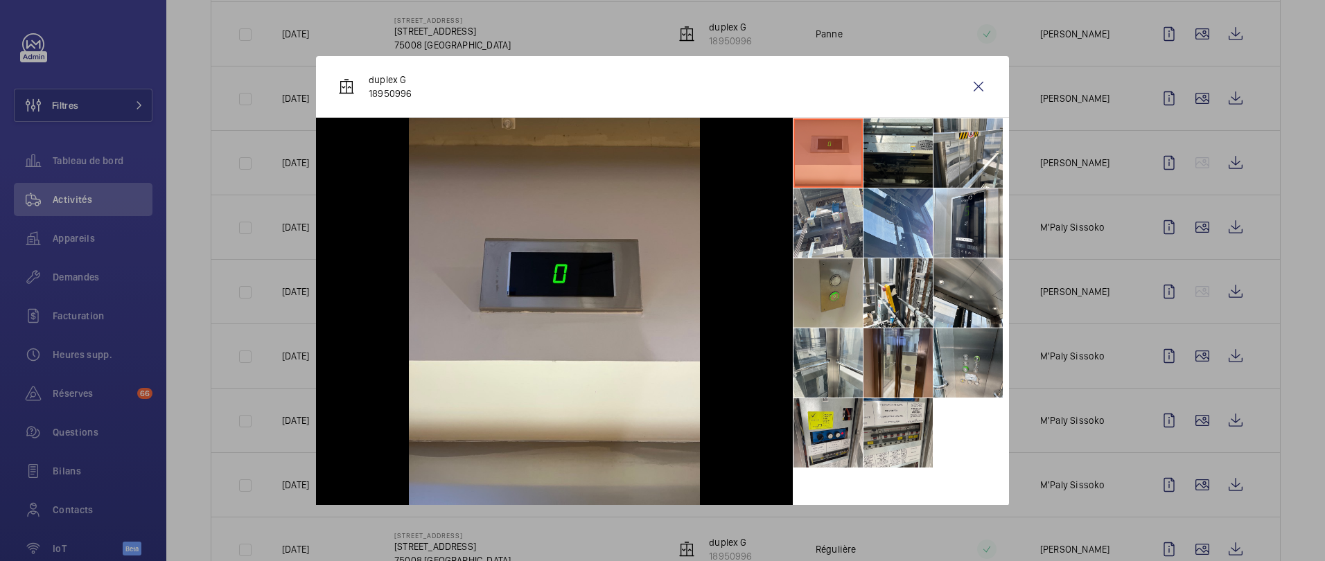
click at [891, 354] on li at bounding box center [897, 362] width 69 height 69
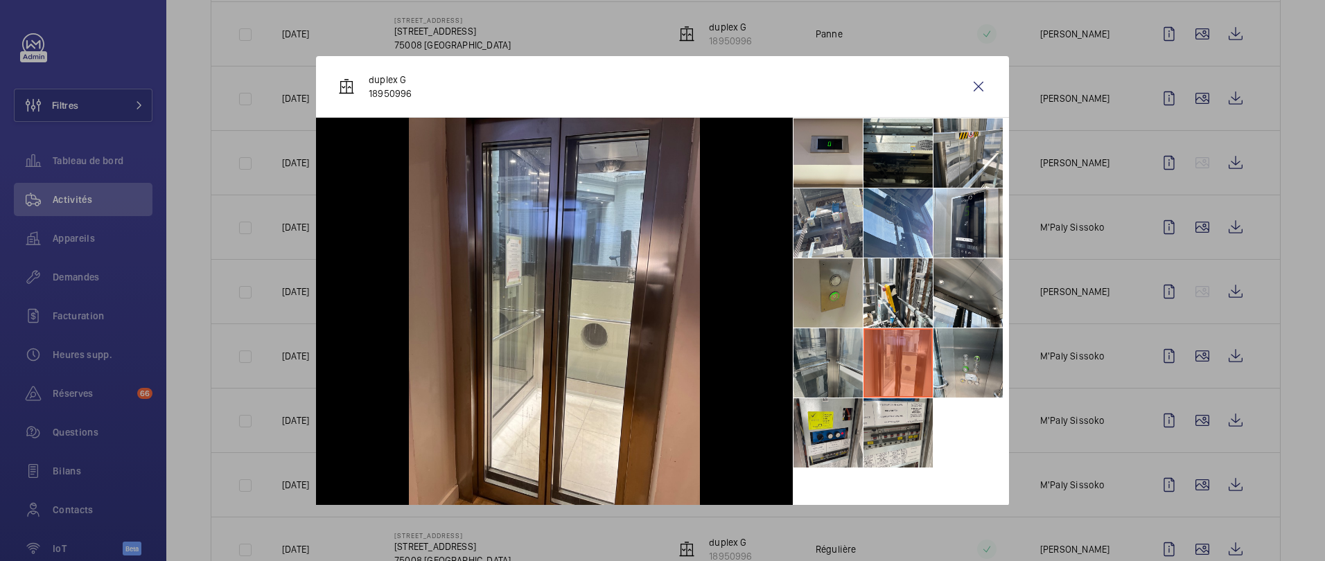
click at [840, 364] on li at bounding box center [827, 362] width 69 height 69
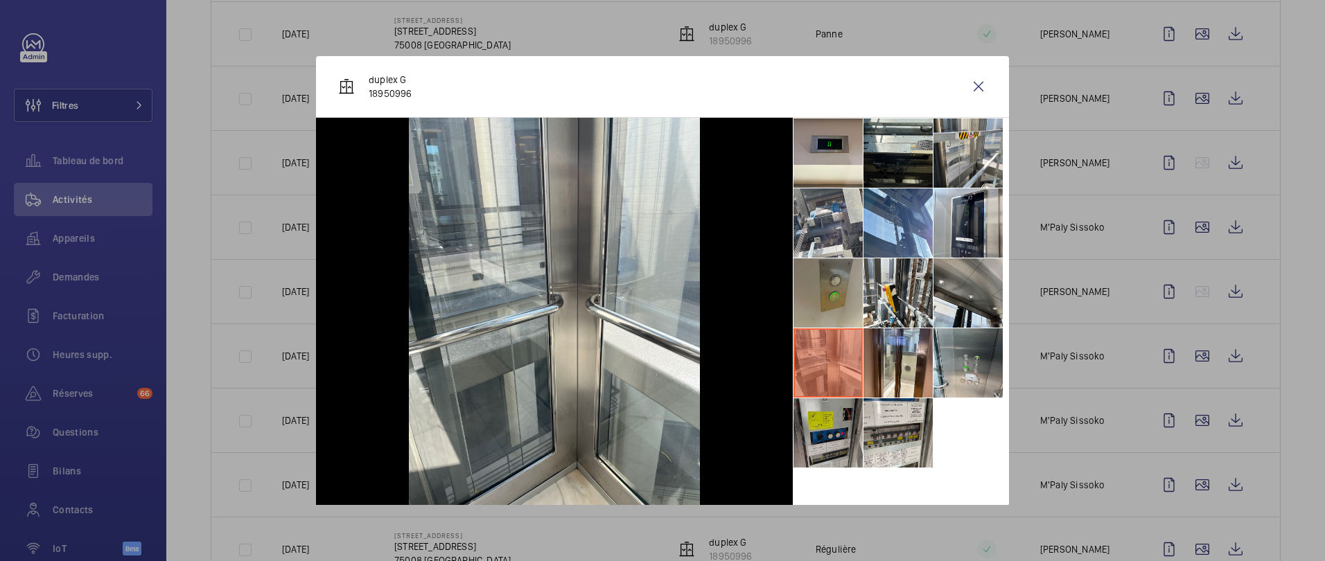
click at [835, 438] on li at bounding box center [827, 432] width 69 height 69
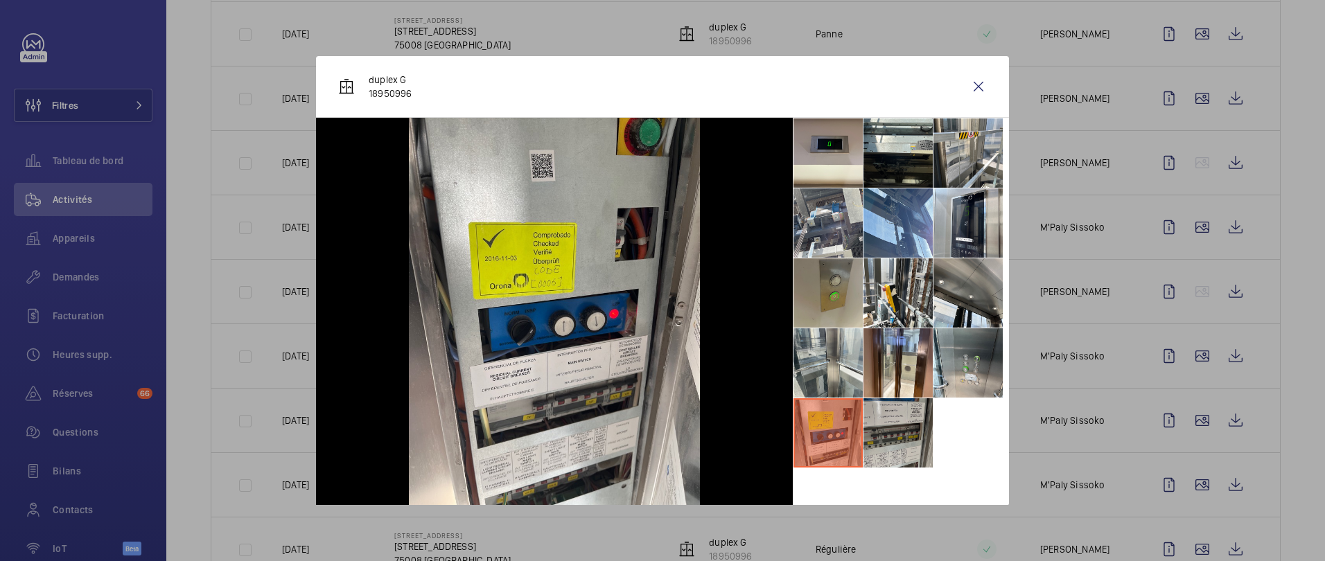
click at [894, 437] on li at bounding box center [897, 432] width 69 height 69
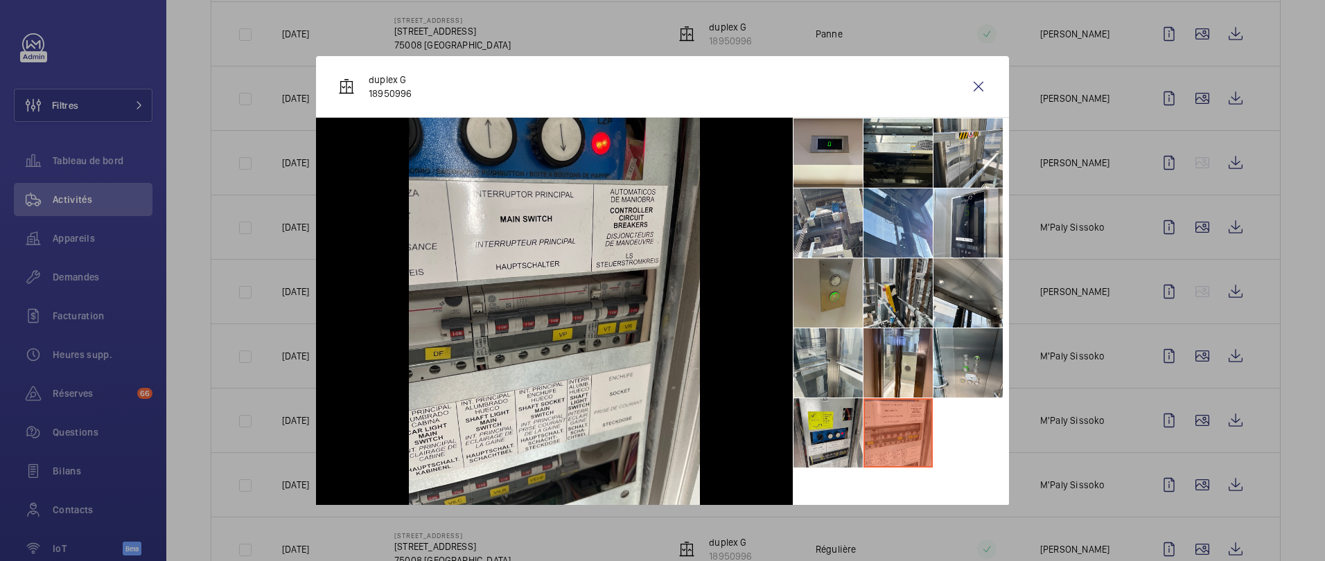
click at [897, 301] on li at bounding box center [897, 292] width 69 height 69
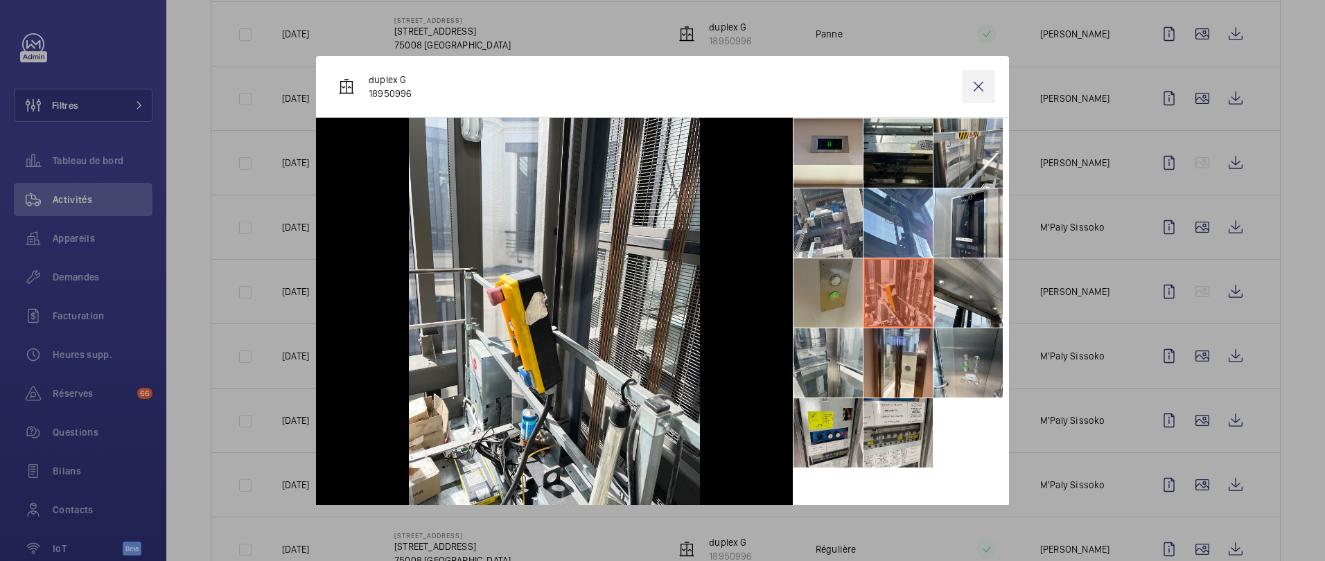
click at [980, 88] on wm-front-icon-button at bounding box center [978, 86] width 33 height 33
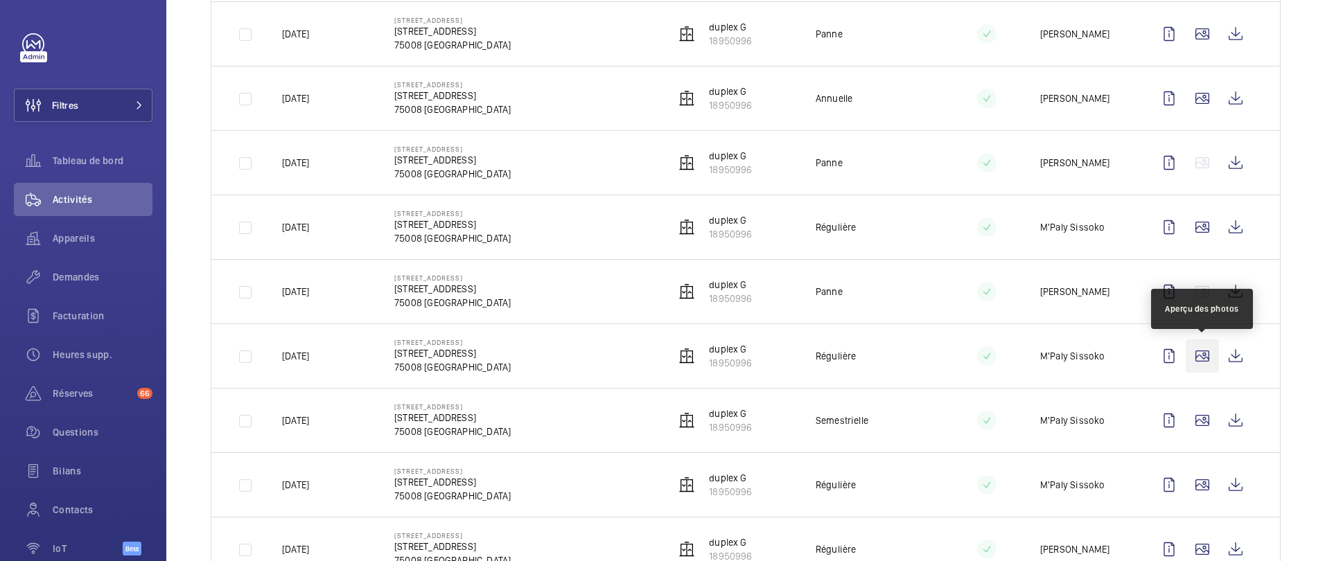
click at [1201, 350] on wm-front-icon-button at bounding box center [1201, 355] width 33 height 33
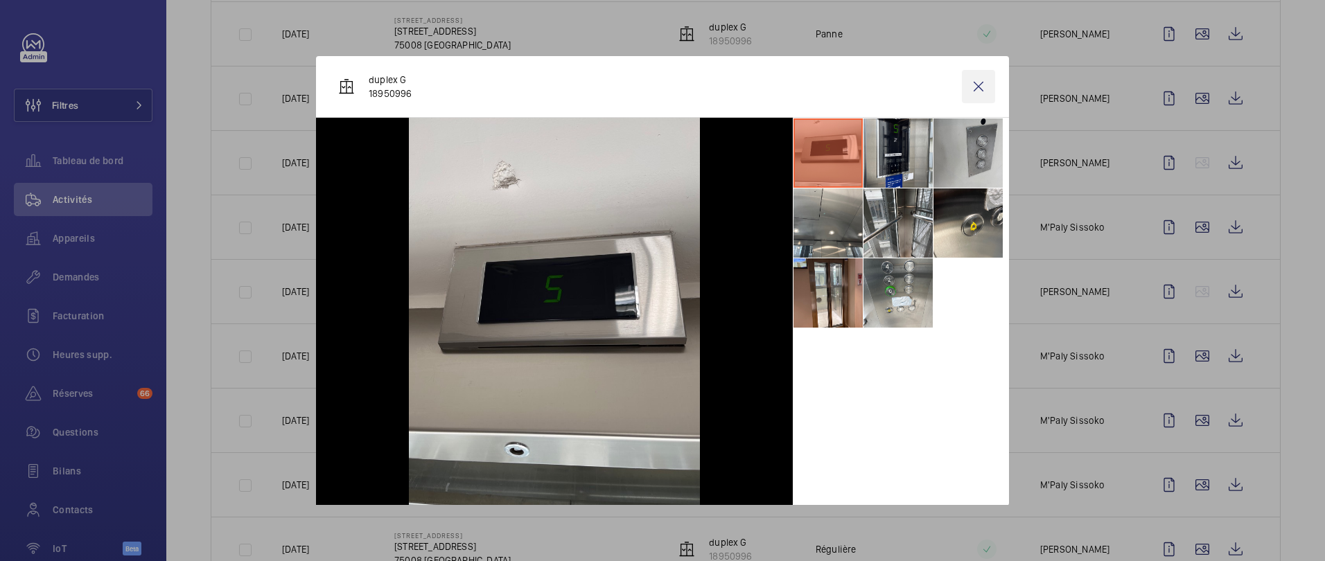
click at [987, 82] on wm-front-icon-button at bounding box center [978, 86] width 33 height 33
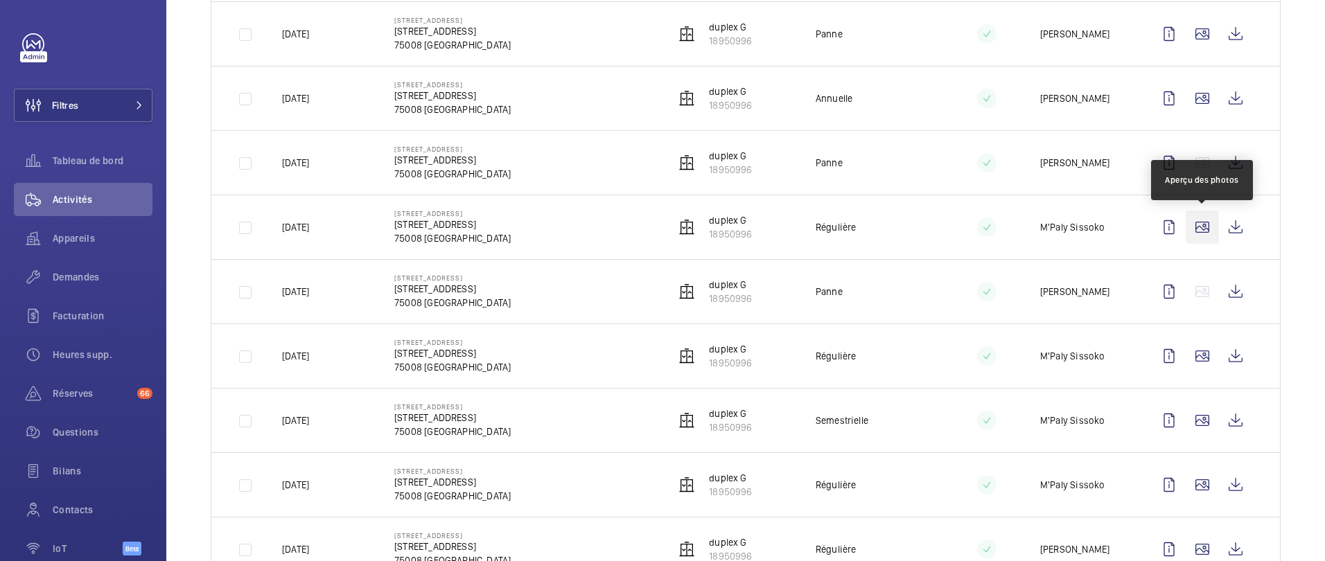
click at [1197, 233] on wm-front-icon-button at bounding box center [1201, 227] width 33 height 33
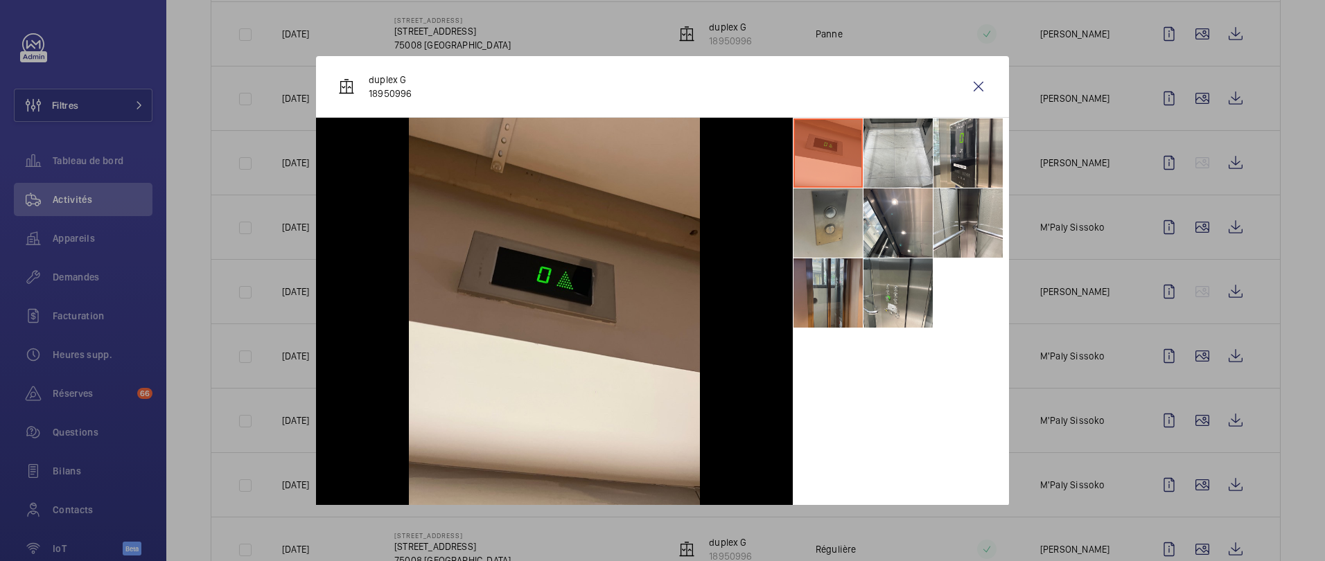
click at [848, 326] on li at bounding box center [827, 292] width 69 height 69
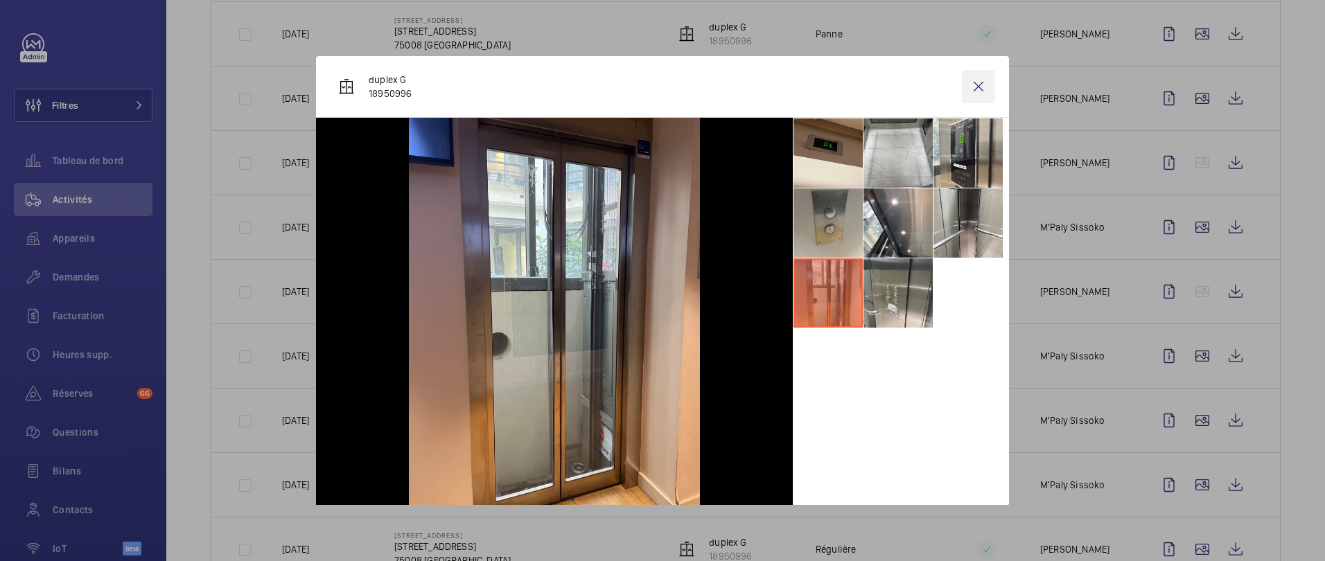
click at [978, 87] on wm-front-icon-button at bounding box center [978, 86] width 33 height 33
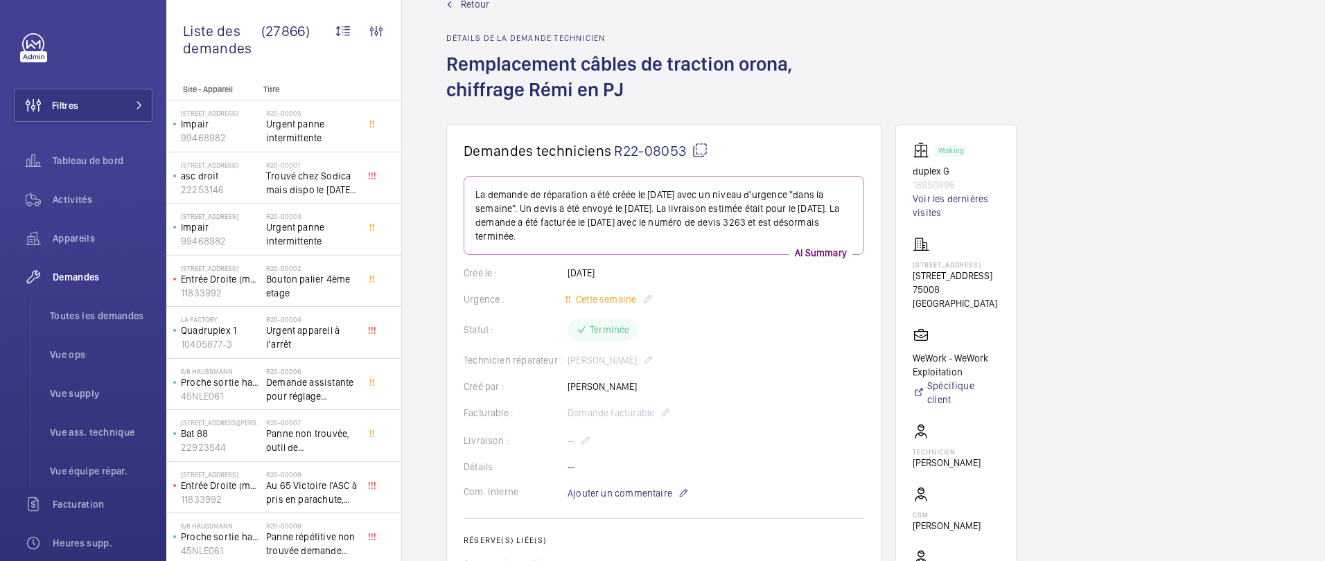
scroll to position [19, 0]
